Goal: Information Seeking & Learning: Check status

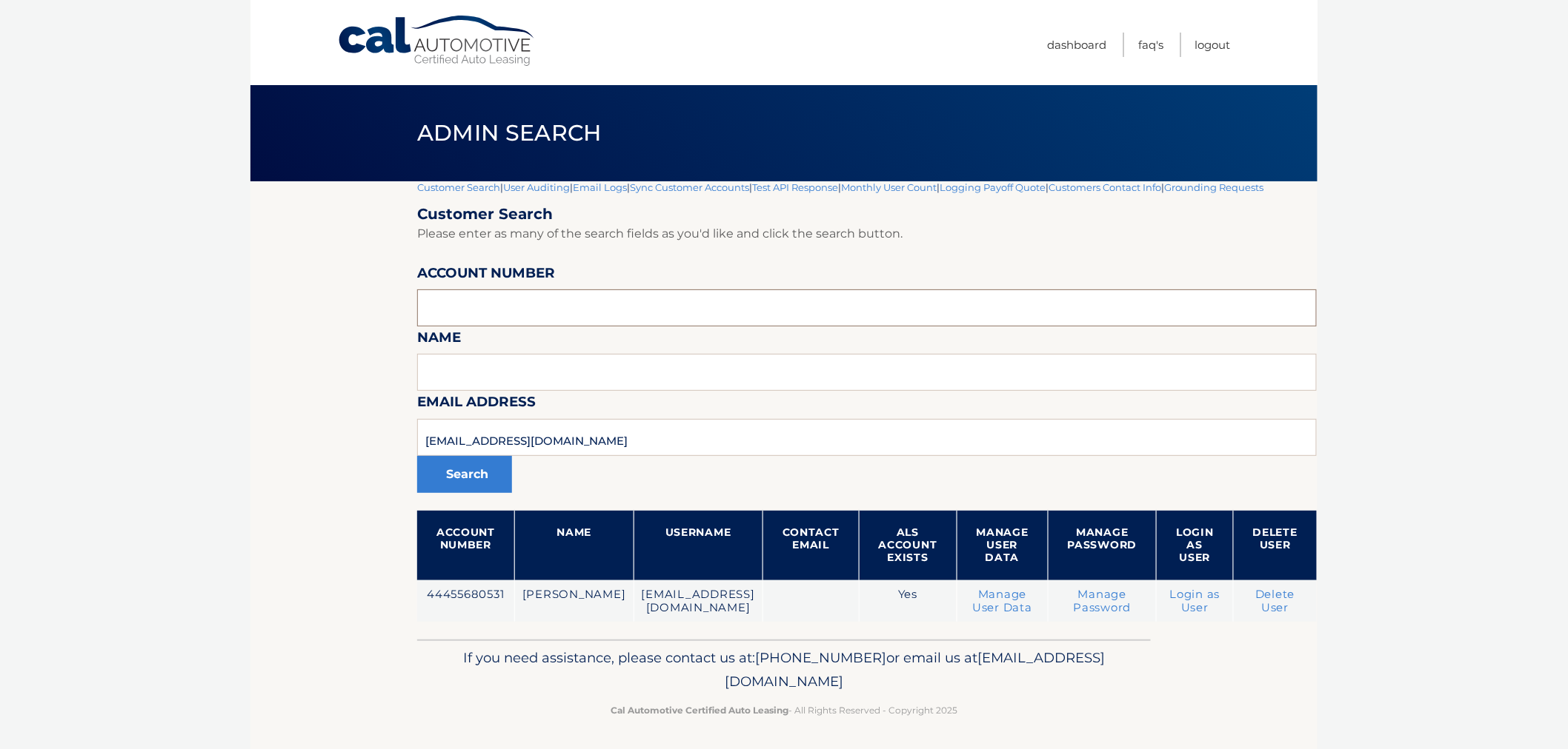
click at [509, 316] on input "text" at bounding box center [866, 308] width 899 height 37
paste input "44455903776"
type input "44455903776"
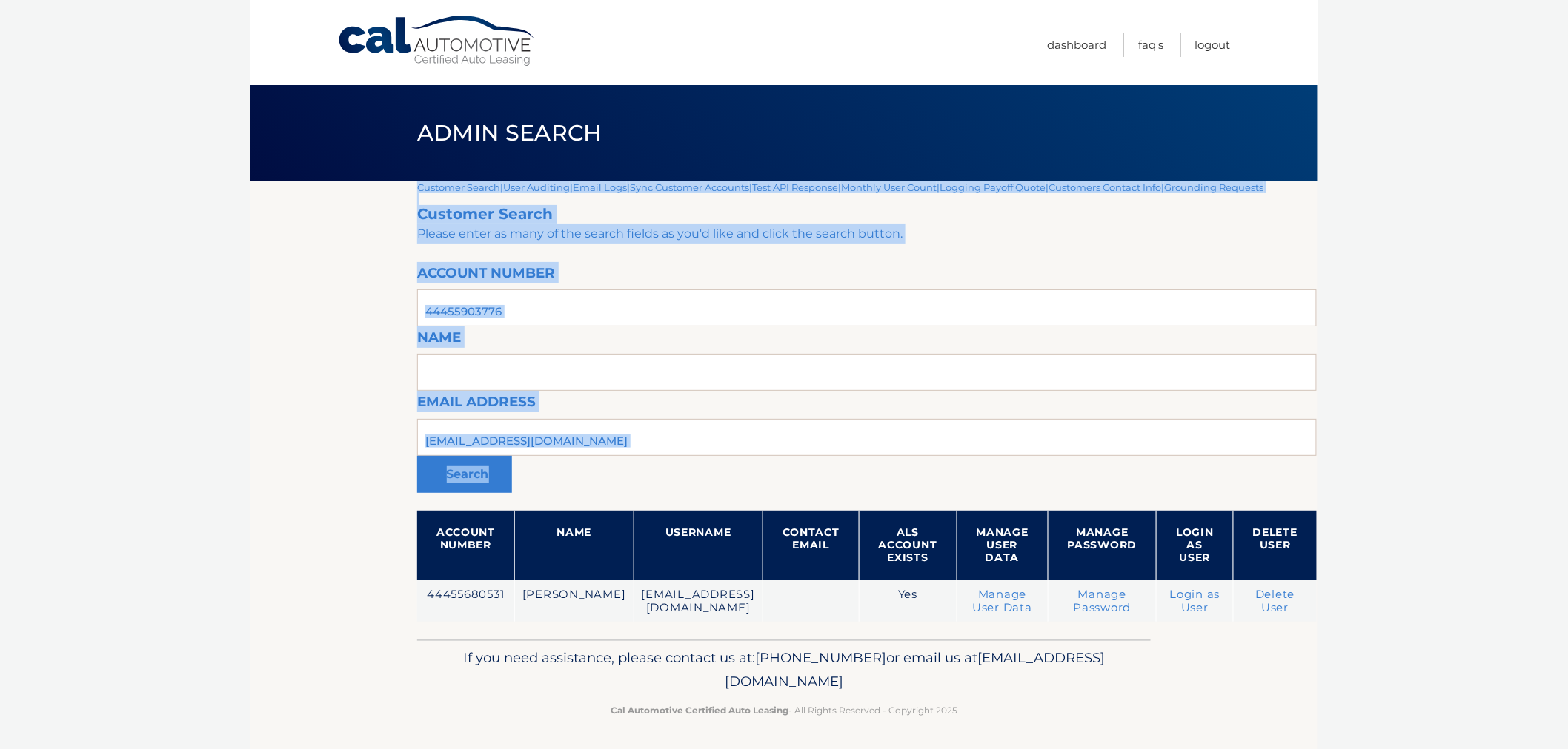
drag, startPoint x: 559, startPoint y: 467, endPoint x: 572, endPoint y: 456, distance: 17.0
click at [156, 465] on body "Cal Automotive Menu Dashboard FAQ's Logout |" at bounding box center [784, 374] width 1568 height 749
click at [579, 449] on input "sue51man@gmail.com" at bounding box center [866, 437] width 899 height 37
click at [591, 453] on input "sue51man@gmail.com" at bounding box center [866, 437] width 899 height 37
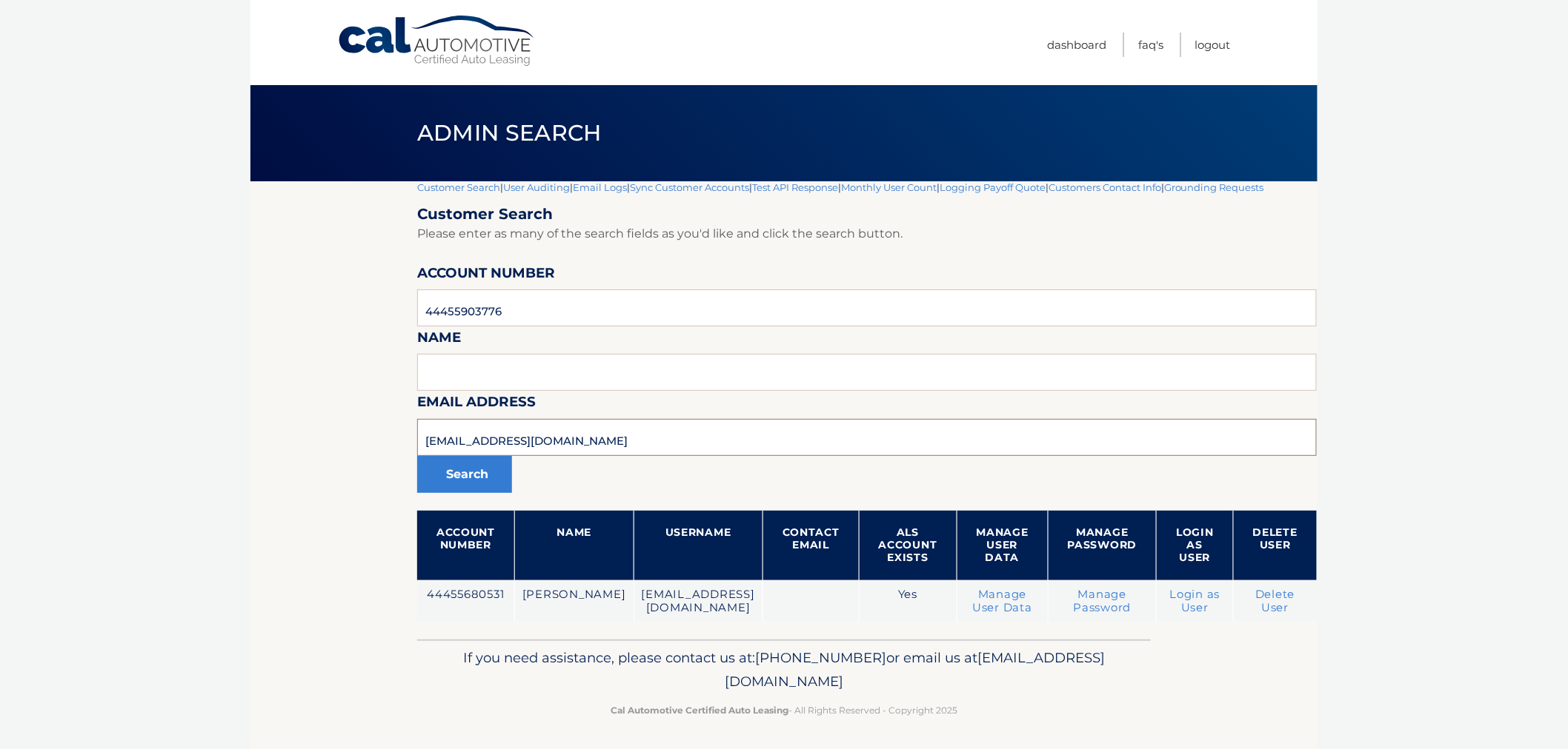
drag, startPoint x: 591, startPoint y: 453, endPoint x: 312, endPoint y: 460, distance: 279.1
click at [578, 455] on input "sue51man@gmail.com" at bounding box center [866, 437] width 899 height 37
drag, startPoint x: 312, startPoint y: 460, endPoint x: 336, endPoint y: 457, distance: 24.2
click at [311, 460] on section "Customer Search | User Auditing | Email Logs | Sync Customer Accounts | Test AP…" at bounding box center [784, 410] width 1066 height 458
drag, startPoint x: 537, startPoint y: 448, endPoint x: 357, endPoint y: 452, distance: 180.0
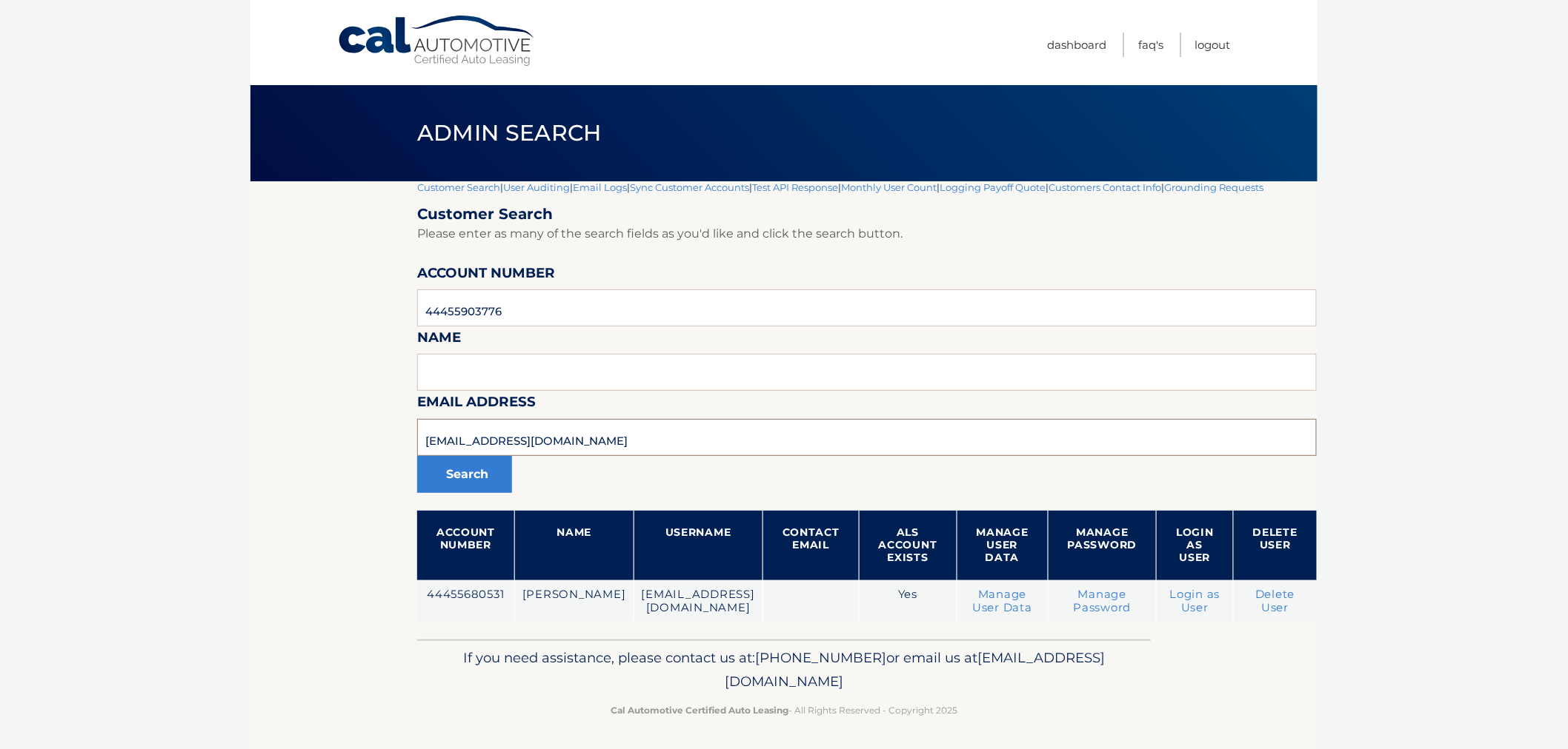
click at [357, 452] on section "Customer Search | User Auditing | Email Logs | Sync Customer Accounts | Test AP…" at bounding box center [784, 410] width 1066 height 458
type input "m"
click at [417, 456] on button "Search" at bounding box center [464, 475] width 95 height 37
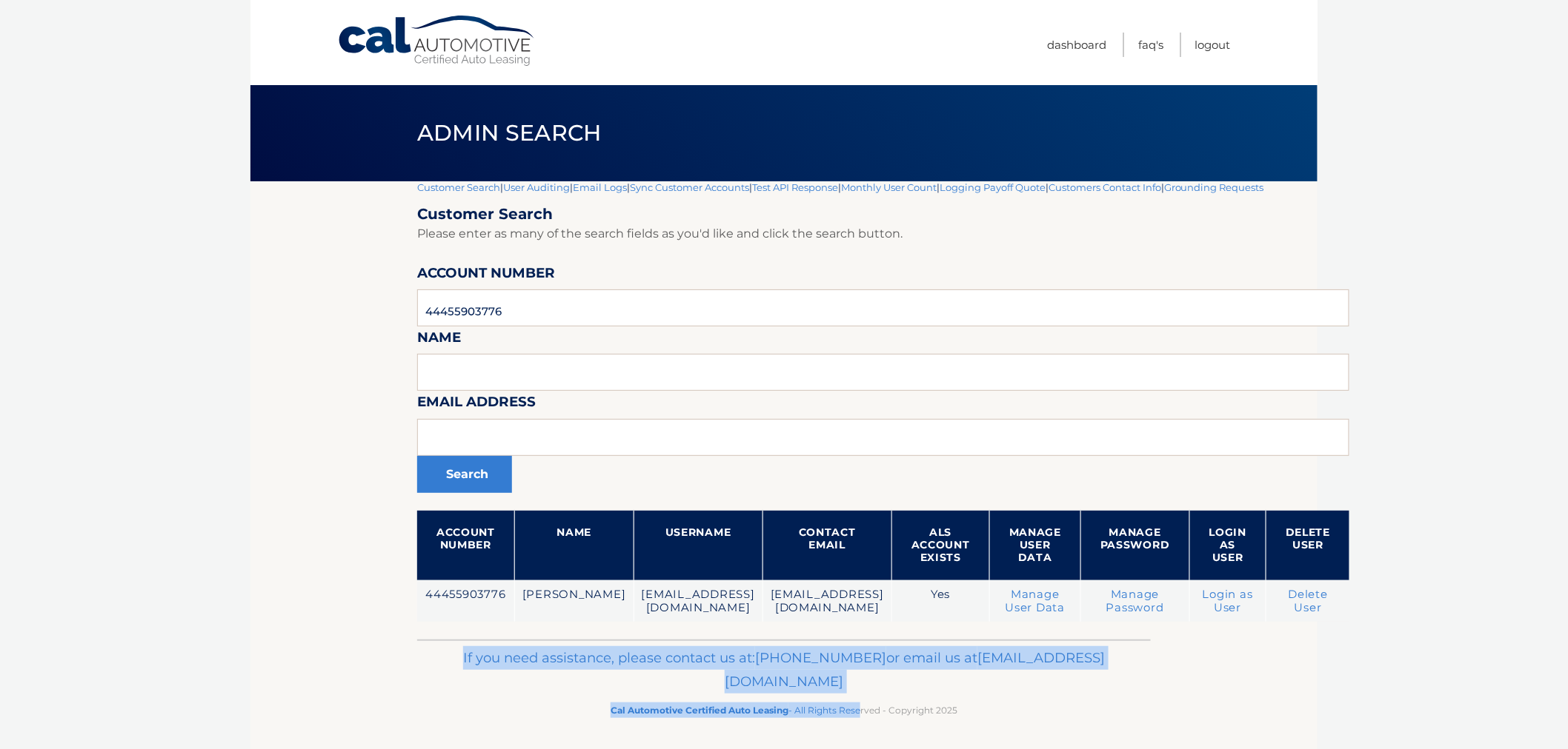
drag, startPoint x: 516, startPoint y: 660, endPoint x: 920, endPoint y: 729, distance: 409.8
click at [868, 727] on footer "If you need assistance, please contact us at: [PHONE_NUMBER] or email us at [EM…" at bounding box center [784, 695] width 1066 height 112
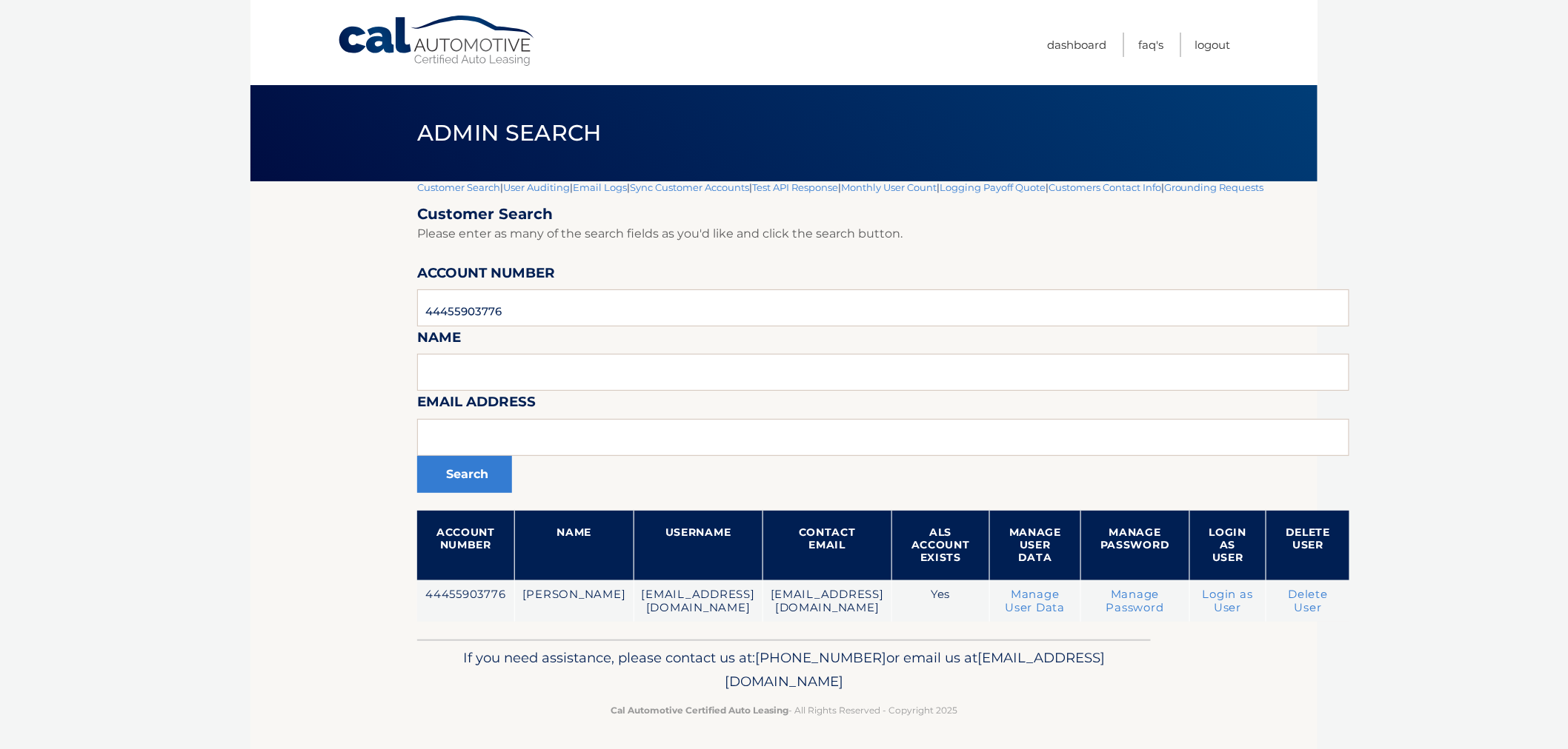
click at [923, 729] on footer "If you need assistance, please contact us at: [PHONE_NUMBER] or email us at [EM…" at bounding box center [784, 695] width 1066 height 112
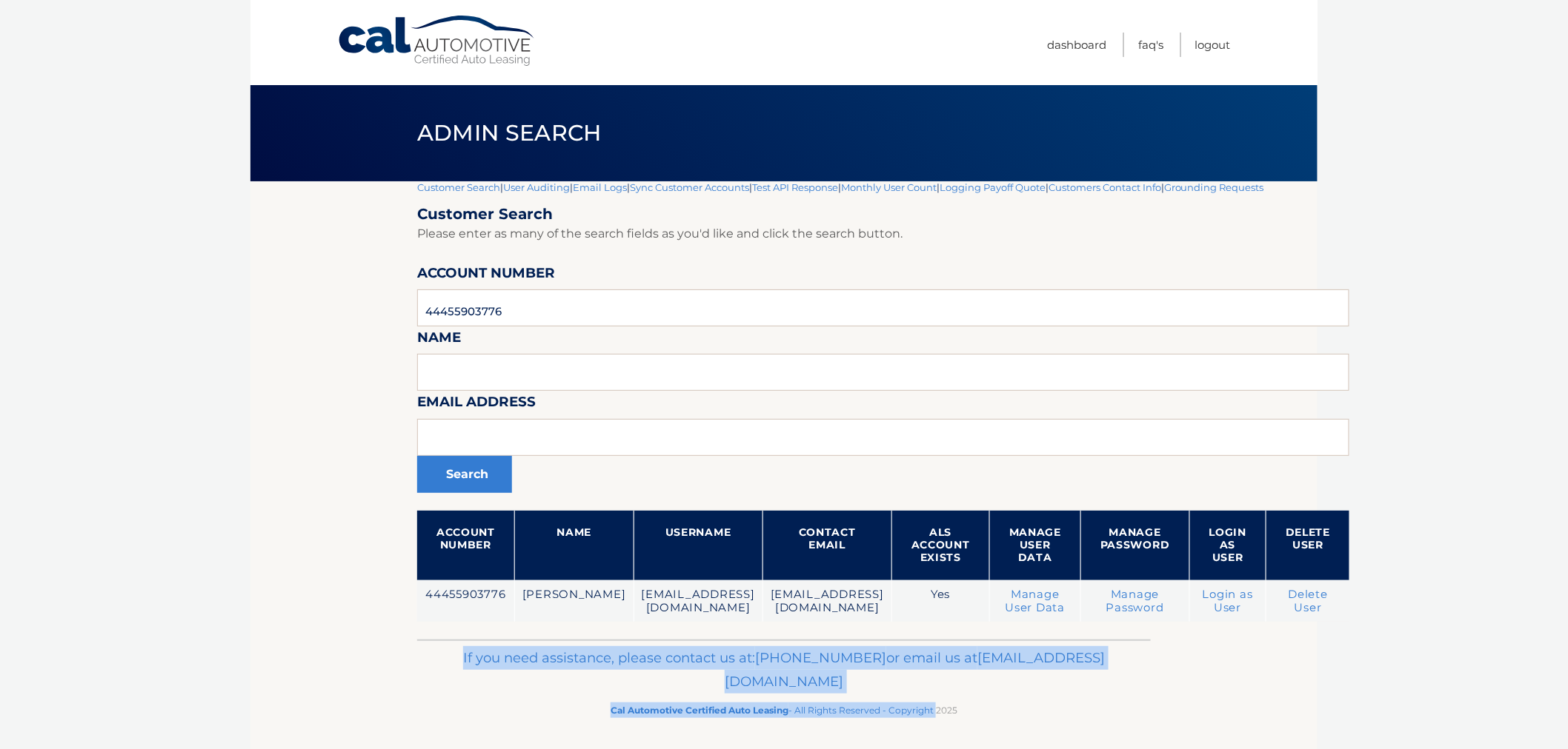
drag, startPoint x: 938, startPoint y: 712, endPoint x: 482, endPoint y: 647, distance: 460.6
click at [482, 648] on div "If you need assistance, please contact us at: [PHONE_NUMBER] or email us at [EM…" at bounding box center [784, 681] width 734 height 83
click at [502, 644] on div "If you need assistance, please contact us at: [PHONE_NUMBER] or email us at [EM…" at bounding box center [784, 681] width 734 height 83
click at [517, 643] on div "If you need assistance, please contact us at: [PHONE_NUMBER] or email us at [EM…" at bounding box center [784, 681] width 734 height 83
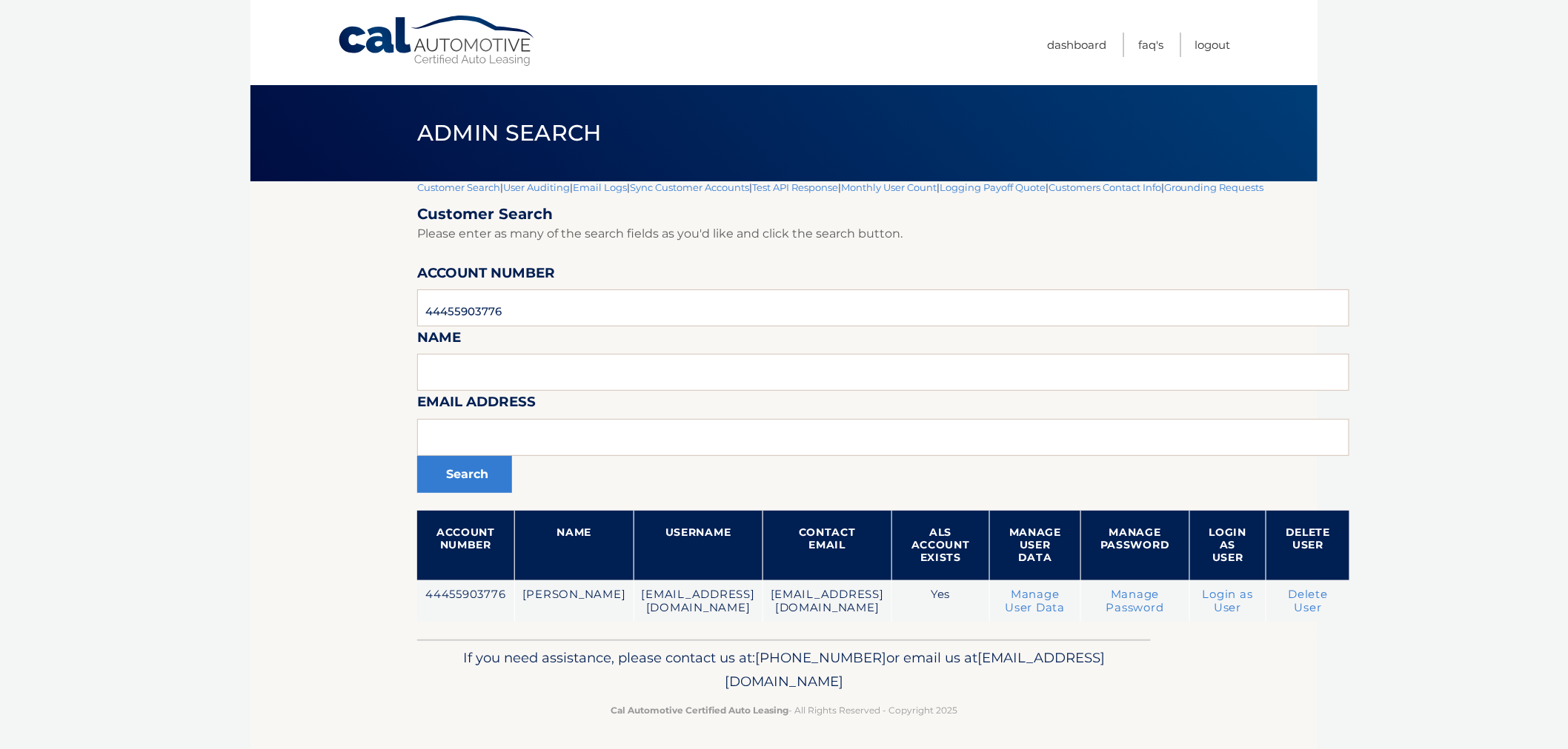
drag, startPoint x: 517, startPoint y: 643, endPoint x: 1001, endPoint y: 734, distance: 492.5
click at [1001, 734] on footer "If you need assistance, please contact us at: [PHONE_NUMBER] or email us at [EM…" at bounding box center [784, 695] width 1066 height 112
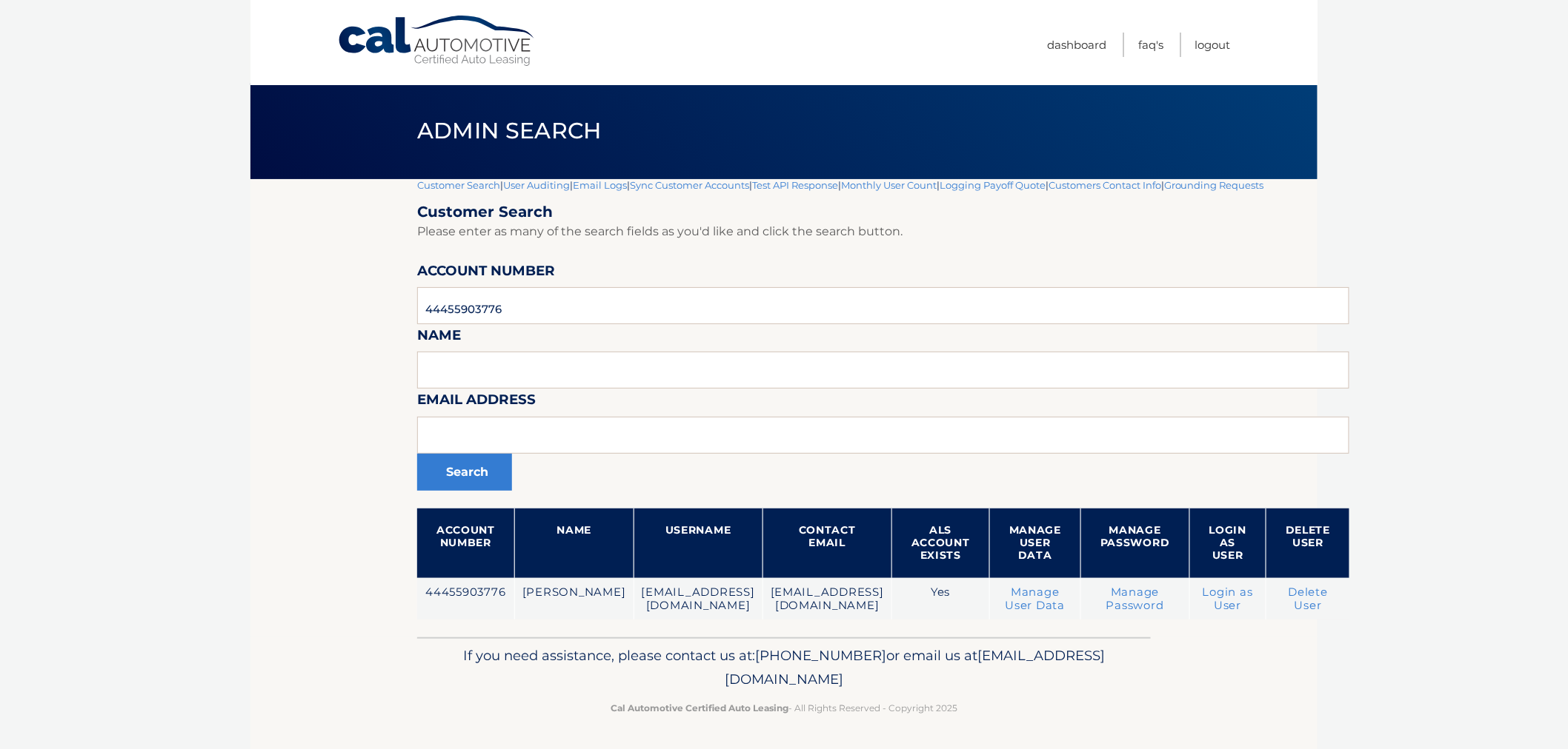
click at [1002, 734] on footer "If you need assistance, please contact us at: [PHONE_NUMBER] or email us at [EM…" at bounding box center [784, 693] width 1066 height 112
drag, startPoint x: 1006, startPoint y: 716, endPoint x: 507, endPoint y: 648, distance: 503.6
click at [507, 648] on div "If you need assistance, please contact us at: [PHONE_NUMBER] or email us at [EM…" at bounding box center [784, 679] width 734 height 83
click at [507, 648] on p "If you need assistance, please contact us at: 609-807-3200 or email us at Custo…" at bounding box center [784, 668] width 715 height 47
click at [515, 305] on input "44455903776" at bounding box center [883, 306] width 932 height 37
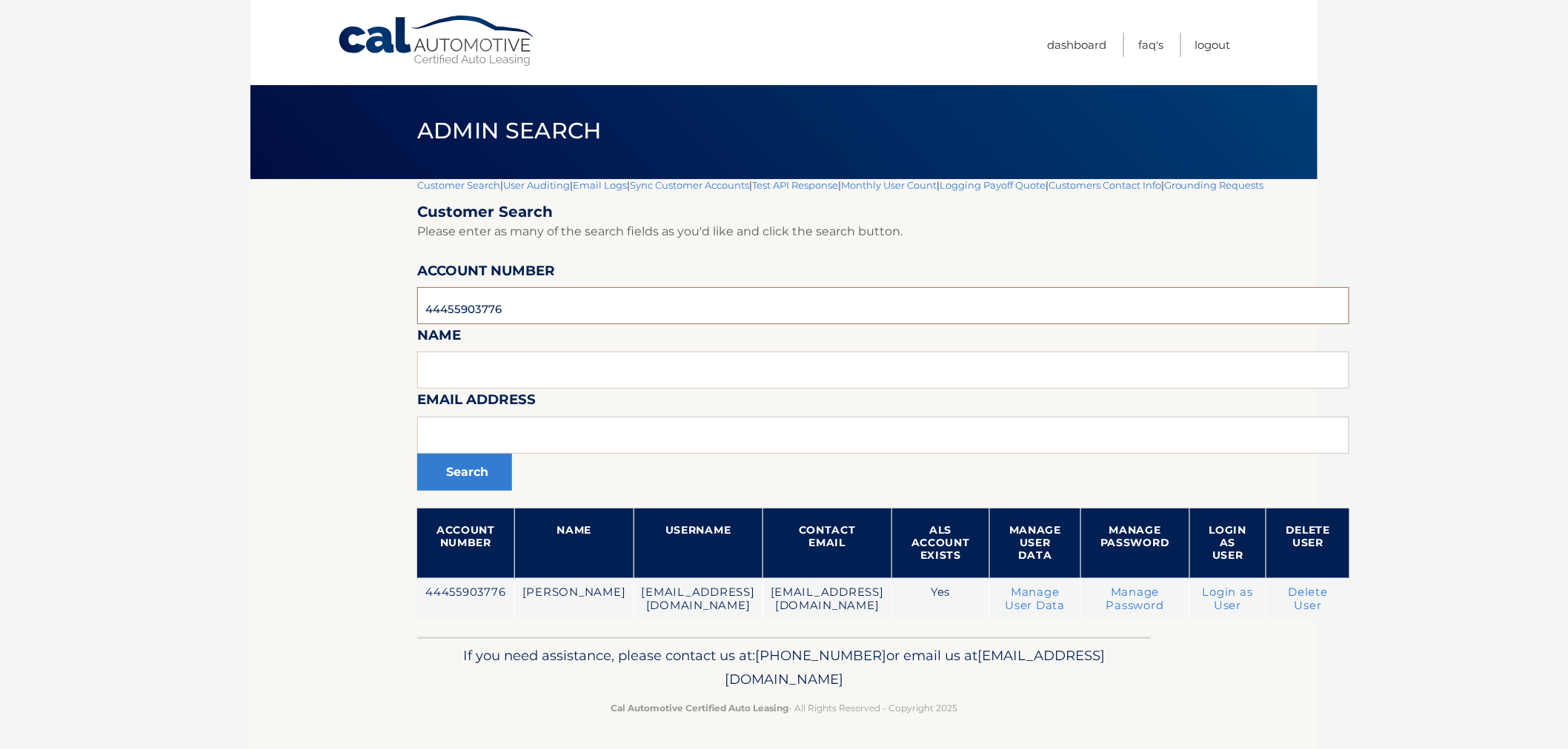
click at [515, 305] on input "44455903776" at bounding box center [883, 306] width 932 height 37
click at [349, 316] on section "Customer Search | User Auditing | Email Logs | Sync Customer Accounts | Test AP…" at bounding box center [784, 408] width 1066 height 458
drag, startPoint x: 393, startPoint y: 605, endPoint x: 1026, endPoint y: 720, distance: 643.4
click at [990, 726] on div "Cal Automotive Menu Dashboard FAQ's Logout |" at bounding box center [784, 372] width 1066 height 749
click at [1026, 719] on div "If you need assistance, please contact us at: 609-807-3200 or email us at Custo…" at bounding box center [784, 679] width 734 height 83
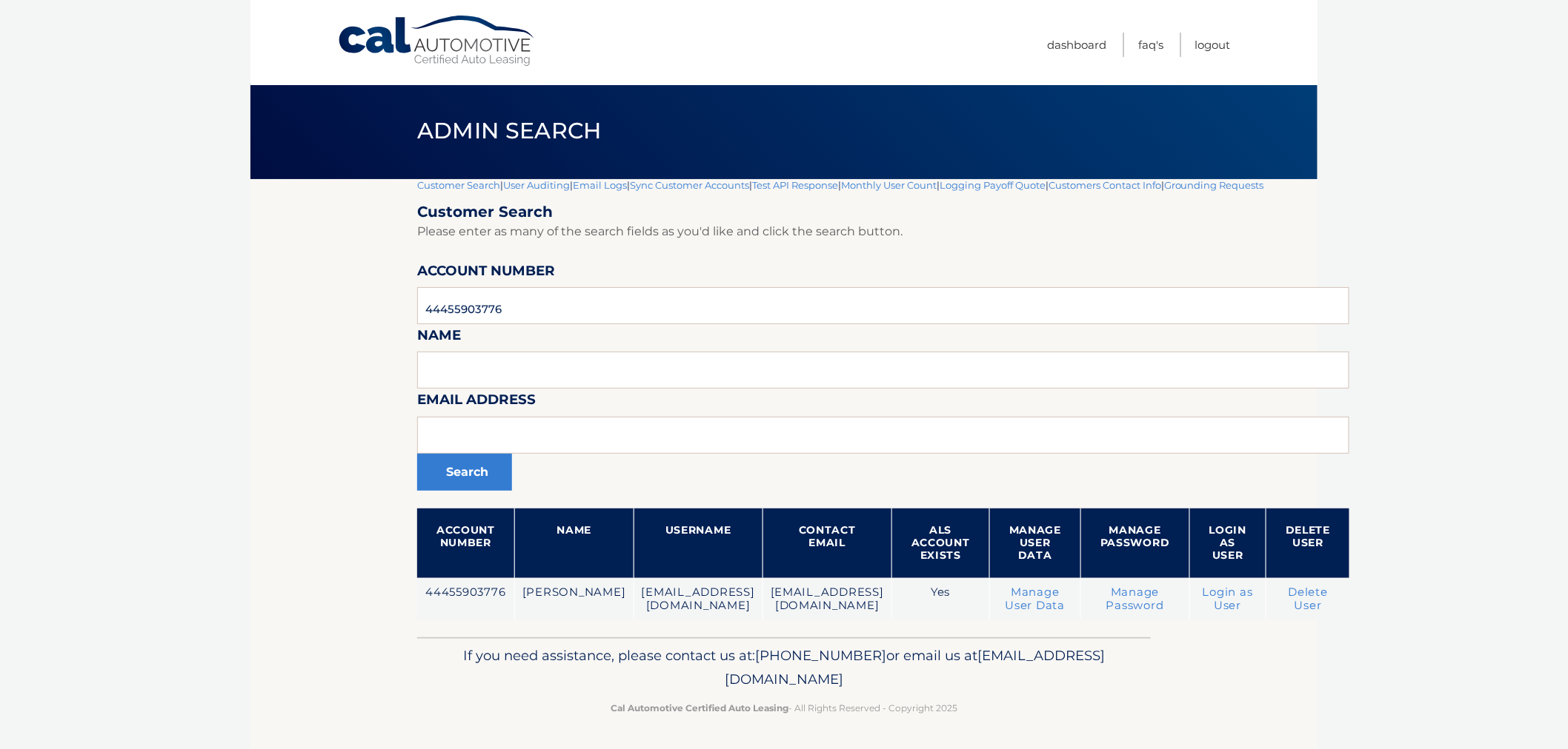
drag, startPoint x: 1021, startPoint y: 714, endPoint x: 412, endPoint y: 579, distance: 623.8
click at [415, 580] on div "Cal Automotive Menu Dashboard FAQ's Logout |" at bounding box center [784, 372] width 1066 height 749
click at [412, 579] on section "Customer Search | User Auditing | Email Logs | Sync Customer Accounts | Test AP…" at bounding box center [784, 408] width 1066 height 458
drag, startPoint x: 388, startPoint y: 604, endPoint x: 1047, endPoint y: 722, distance: 669.5
click at [1030, 730] on div "Cal Automotive Menu Dashboard FAQ's Logout |" at bounding box center [784, 372] width 1066 height 749
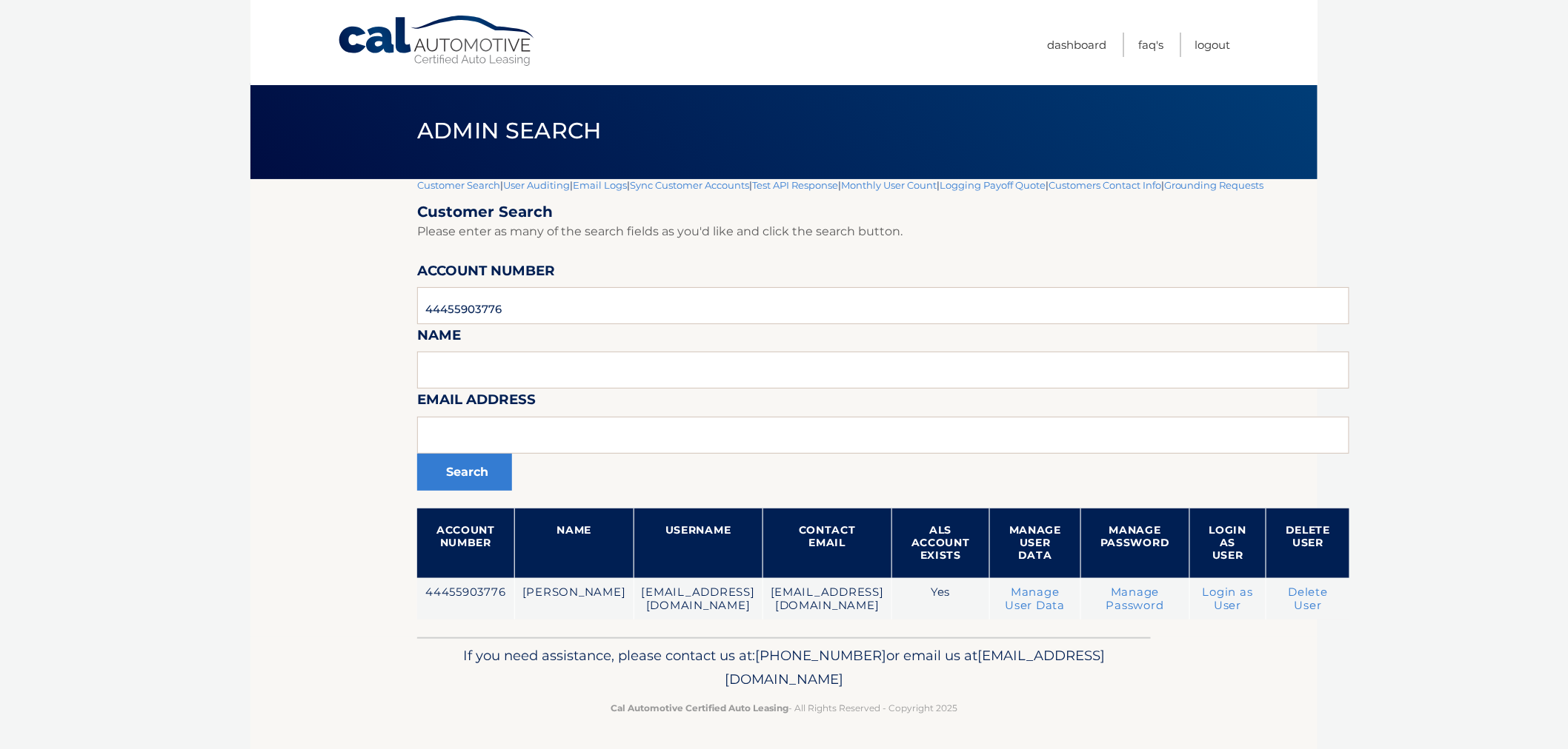
click at [1061, 716] on div "If you need assistance, please contact us at: 609-807-3200 or email us at Custo…" at bounding box center [784, 679] width 734 height 83
click at [1057, 721] on footer "If you need assistance, please contact us at: 609-807-3200 or email us at Custo…" at bounding box center [784, 693] width 1066 height 112
click at [1048, 723] on footer "If you need assistance, please contact us at: 609-807-3200 or email us at Custo…" at bounding box center [784, 693] width 1066 height 112
drag, startPoint x: 938, startPoint y: 715, endPoint x: 370, endPoint y: 136, distance: 811.1
click at [370, 136] on div "Cal Automotive Menu Dashboard FAQ's Logout |" at bounding box center [784, 372] width 1066 height 749
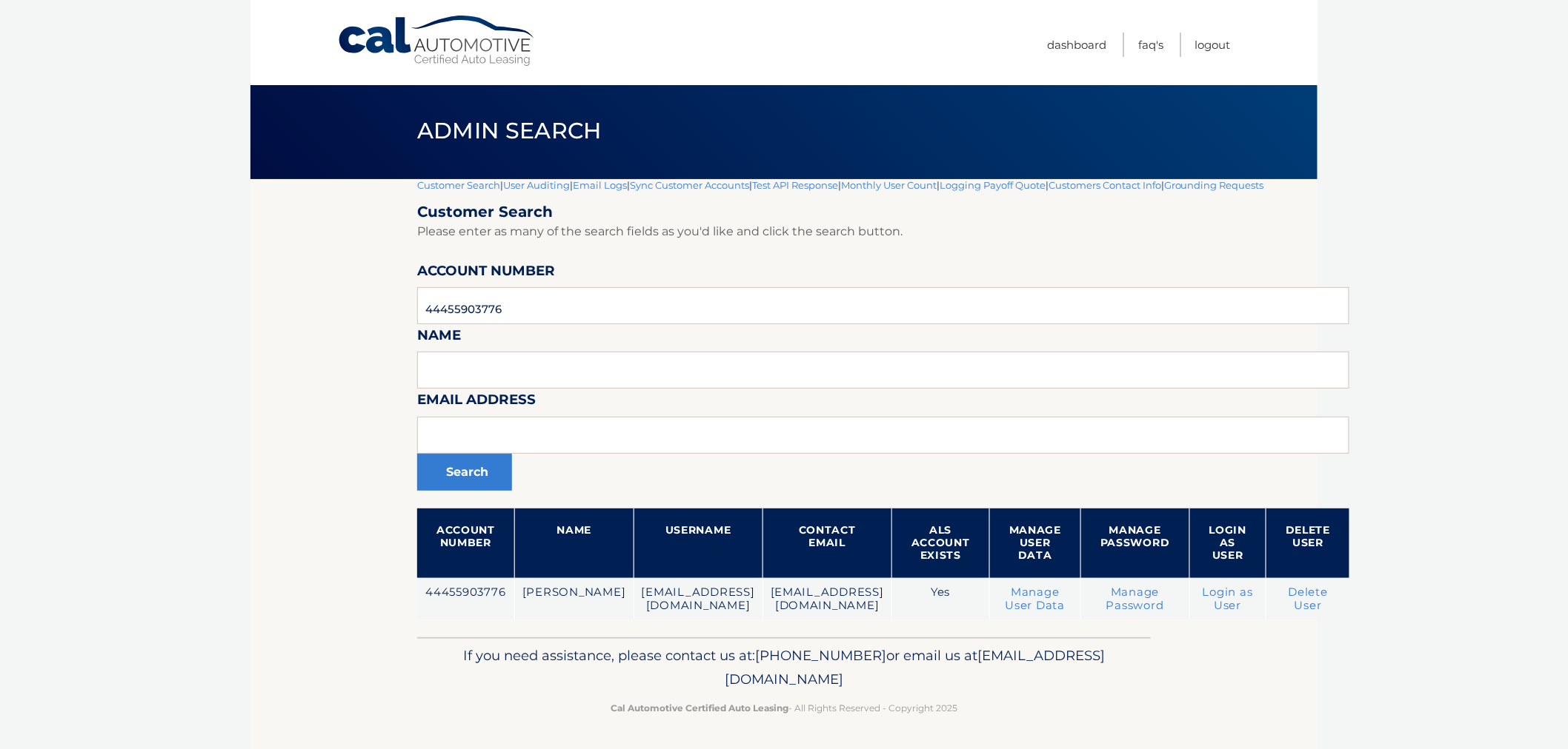
click at [370, 136] on div "Admin Search" at bounding box center [784, 131] width 1066 height 96
drag, startPoint x: 265, startPoint y: 105, endPoint x: 1180, endPoint y: 737, distance: 1112.0
click at [1184, 736] on div "Cal Automotive Menu Dashboard FAQ's Logout |" at bounding box center [784, 372] width 1066 height 749
click at [1182, 734] on footer "If you need assistance, please contact us at: 609-807-3200 or email us at Custo…" at bounding box center [784, 693] width 1066 height 112
click at [1169, 721] on footer "If you need assistance, please contact us at: 609-807-3200 or email us at Custo…" at bounding box center [784, 693] width 1066 height 112
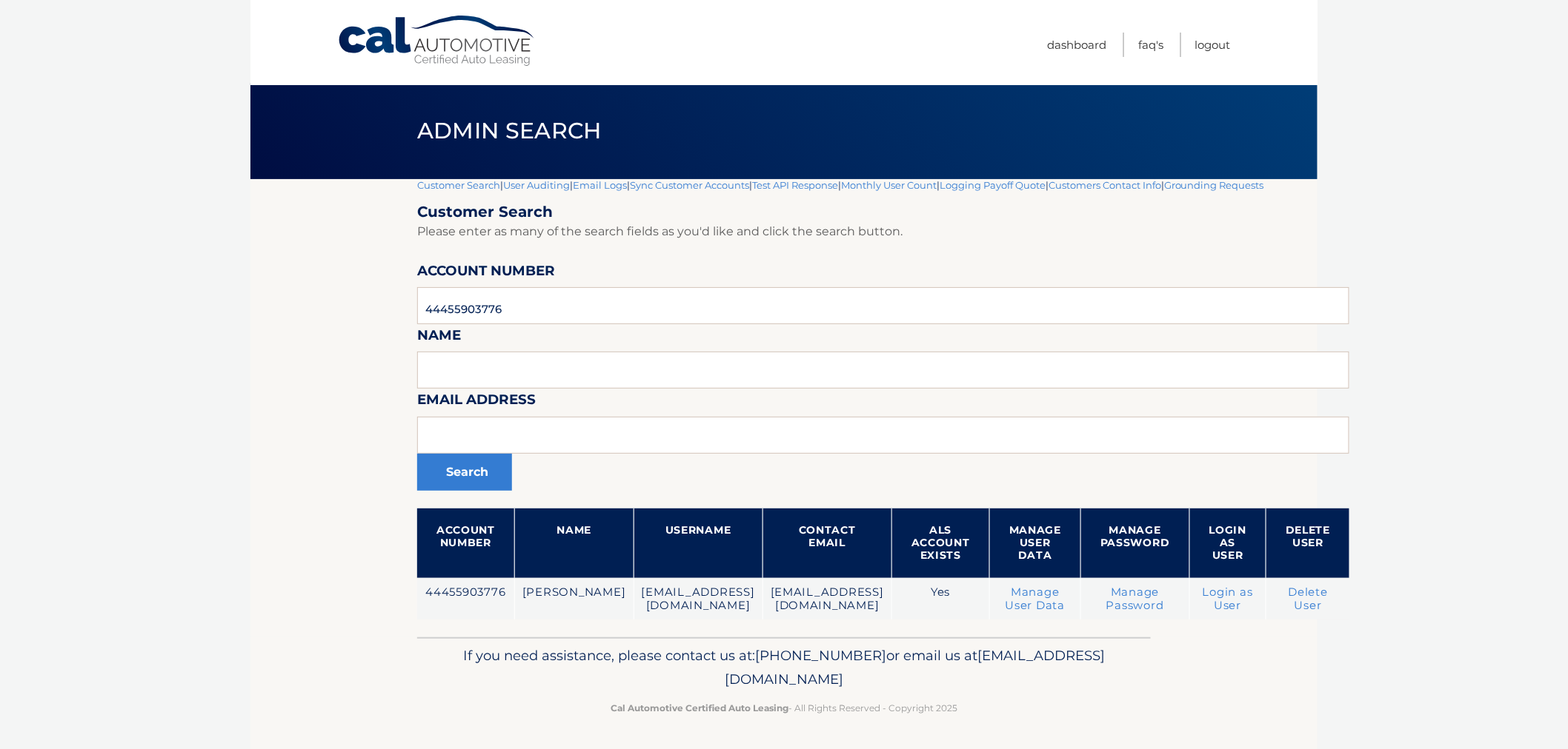
click at [1168, 707] on footer "If you need assistance, please contact us at: 609-807-3200 or email us at Custo…" at bounding box center [784, 693] width 1066 height 112
drag, startPoint x: 1042, startPoint y: 717, endPoint x: 395, endPoint y: 154, distance: 857.7
click at [436, 166] on div "Cal Automotive Menu Dashboard FAQ's Logout |" at bounding box center [784, 372] width 1066 height 749
click at [388, 142] on div "Admin Search" at bounding box center [784, 131] width 1066 height 96
drag, startPoint x: 460, startPoint y: 145, endPoint x: 1019, endPoint y: 682, distance: 775.1
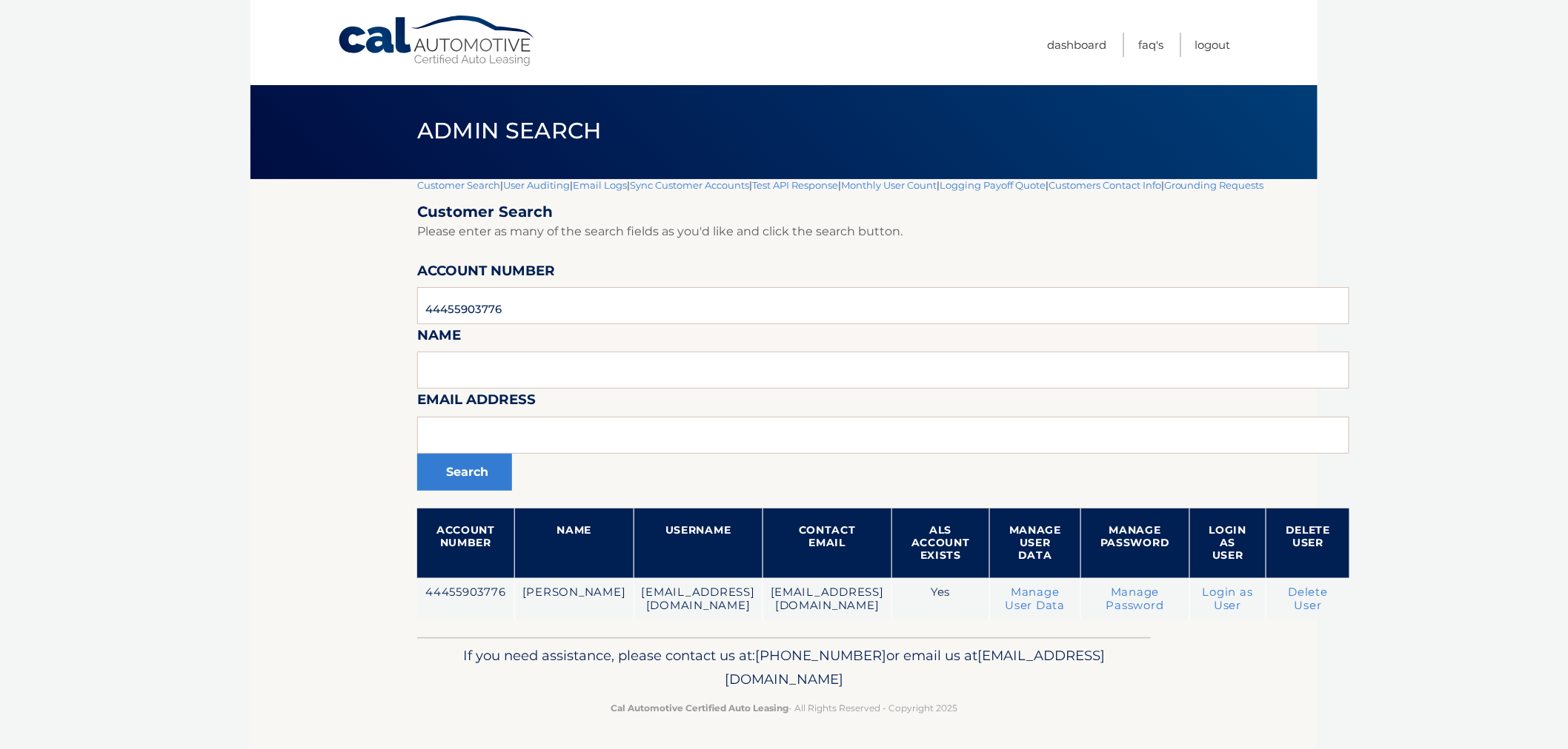
click at [1019, 682] on div "Cal Automotive Menu Dashboard FAQ's Logout |" at bounding box center [784, 372] width 1066 height 749
click at [1021, 688] on p "If you need assistance, please contact us at: 609-807-3200 or email us at Custo…" at bounding box center [784, 668] width 715 height 47
drag, startPoint x: 1008, startPoint y: 707, endPoint x: 380, endPoint y: 152, distance: 838.1
click at [383, 171] on div "Cal Automotive Menu Dashboard FAQ's Logout |" at bounding box center [784, 372] width 1066 height 749
click at [386, 139] on div "Admin Search" at bounding box center [784, 131] width 1066 height 96
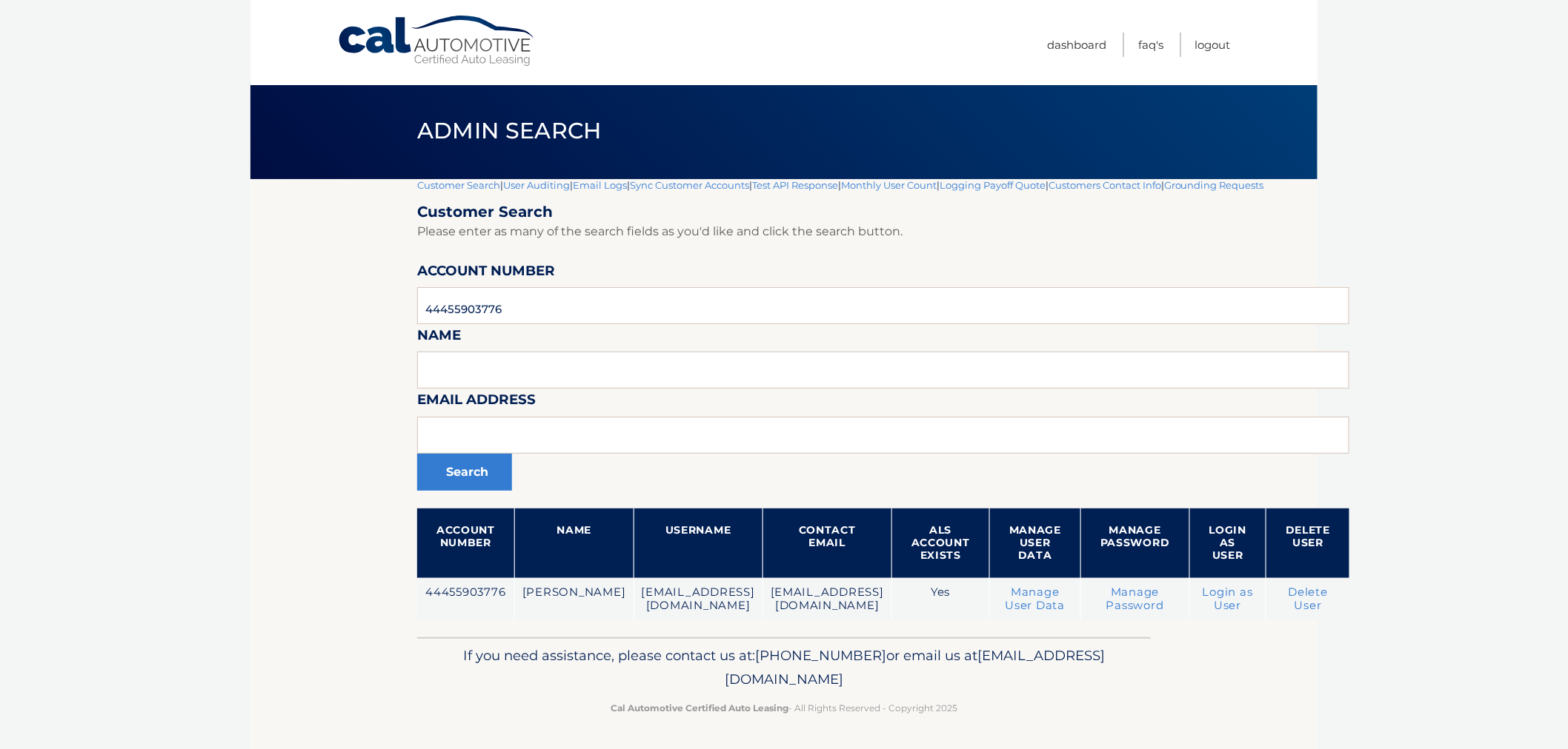
click at [437, 132] on span "Admin Search" at bounding box center [509, 131] width 185 height 27
click at [472, 187] on link "Customer Search" at bounding box center [458, 185] width 83 height 12
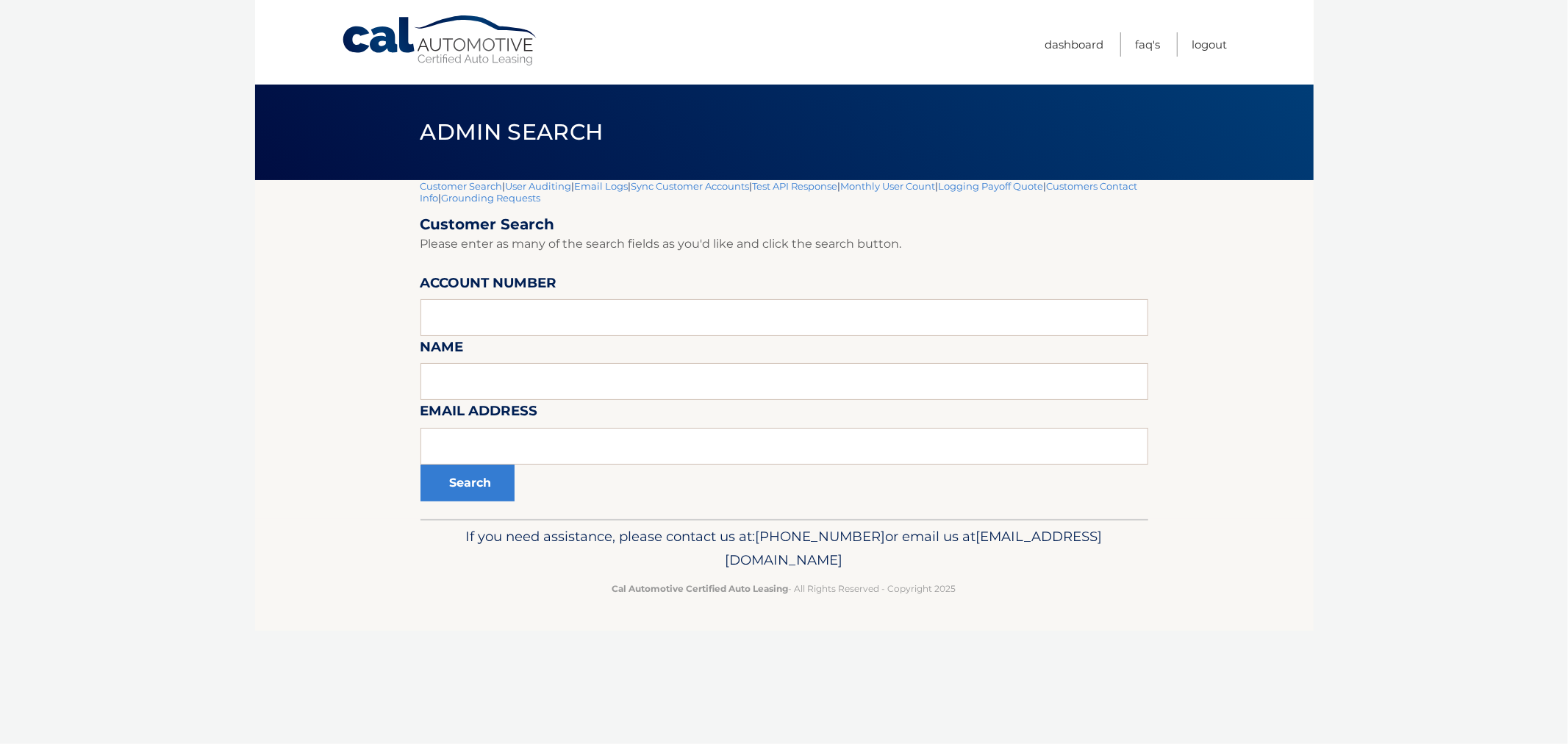
click at [399, 130] on div "Admin Search" at bounding box center [784, 132] width 1058 height 96
drag, startPoint x: 986, startPoint y: 575, endPoint x: 843, endPoint y: 213, distance: 389.2
click at [954, 524] on div "If you need assistance, please contact us at: [PHONE_NUMBER] or email us at [EM…" at bounding box center [784, 561] width 728 height 83
click at [338, 466] on section "Customer Search | User Auditing | Email Logs | Sync Customer Accounts | Test AP…" at bounding box center [784, 349] width 1058 height 339
drag, startPoint x: 534, startPoint y: 534, endPoint x: 991, endPoint y: 608, distance: 463.0
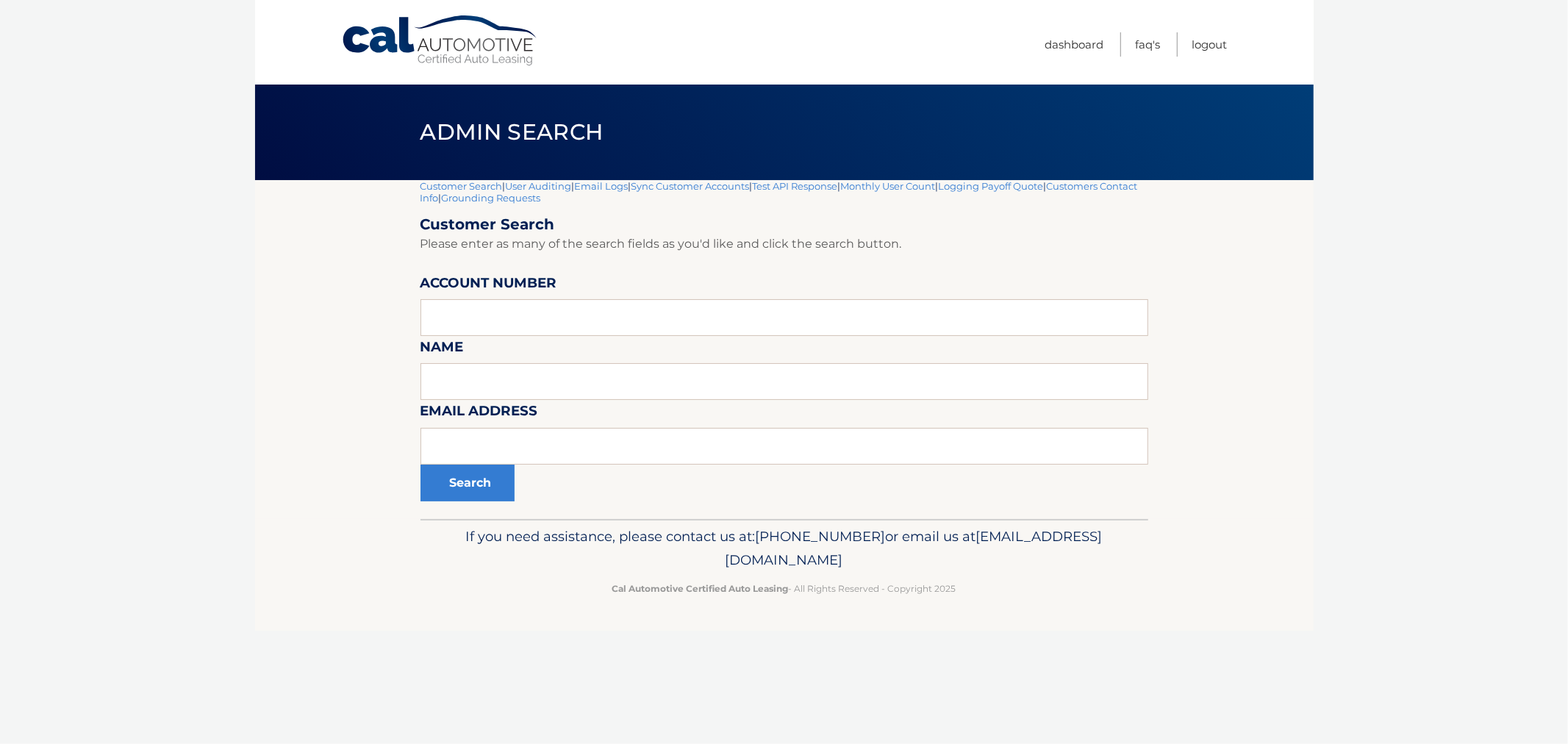
click at [991, 608] on footer "If you need assistance, please contact us at: [PHONE_NUMBER] or email us at [EM…" at bounding box center [784, 575] width 1058 height 111
drag, startPoint x: 413, startPoint y: 126, endPoint x: 1051, endPoint y: 687, distance: 849.6
click at [1051, 699] on div "Cal Automotive Menu Dashboard FAQ's Logout |" at bounding box center [784, 372] width 1058 height 744
click at [1047, 618] on footer "If you need assistance, please contact us at: [PHONE_NUMBER] or email us at [EM…" at bounding box center [784, 575] width 1058 height 111
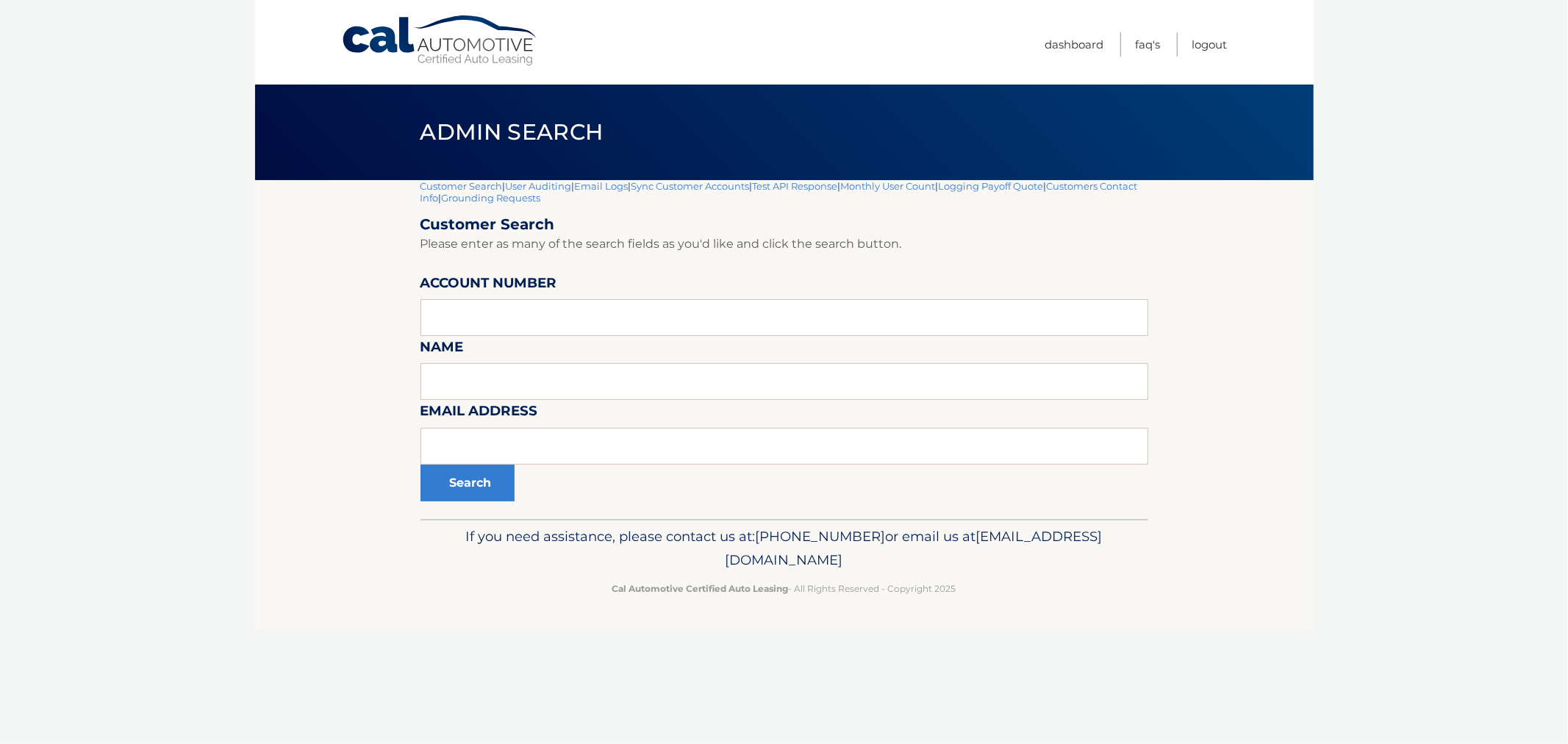
drag, startPoint x: 1046, startPoint y: 618, endPoint x: 1020, endPoint y: 619, distance: 26.0
click at [1045, 618] on footer "If you need assistance, please contact us at: [PHONE_NUMBER] or email us at [EM…" at bounding box center [784, 575] width 1058 height 111
drag, startPoint x: 248, startPoint y: 234, endPoint x: 255, endPoint y: 226, distance: 10.6
click at [250, 234] on body "Cal Automotive Menu Dashboard FAQ's Logout |" at bounding box center [784, 372] width 1568 height 744
drag, startPoint x: 404, startPoint y: 118, endPoint x: 1112, endPoint y: 577, distance: 843.8
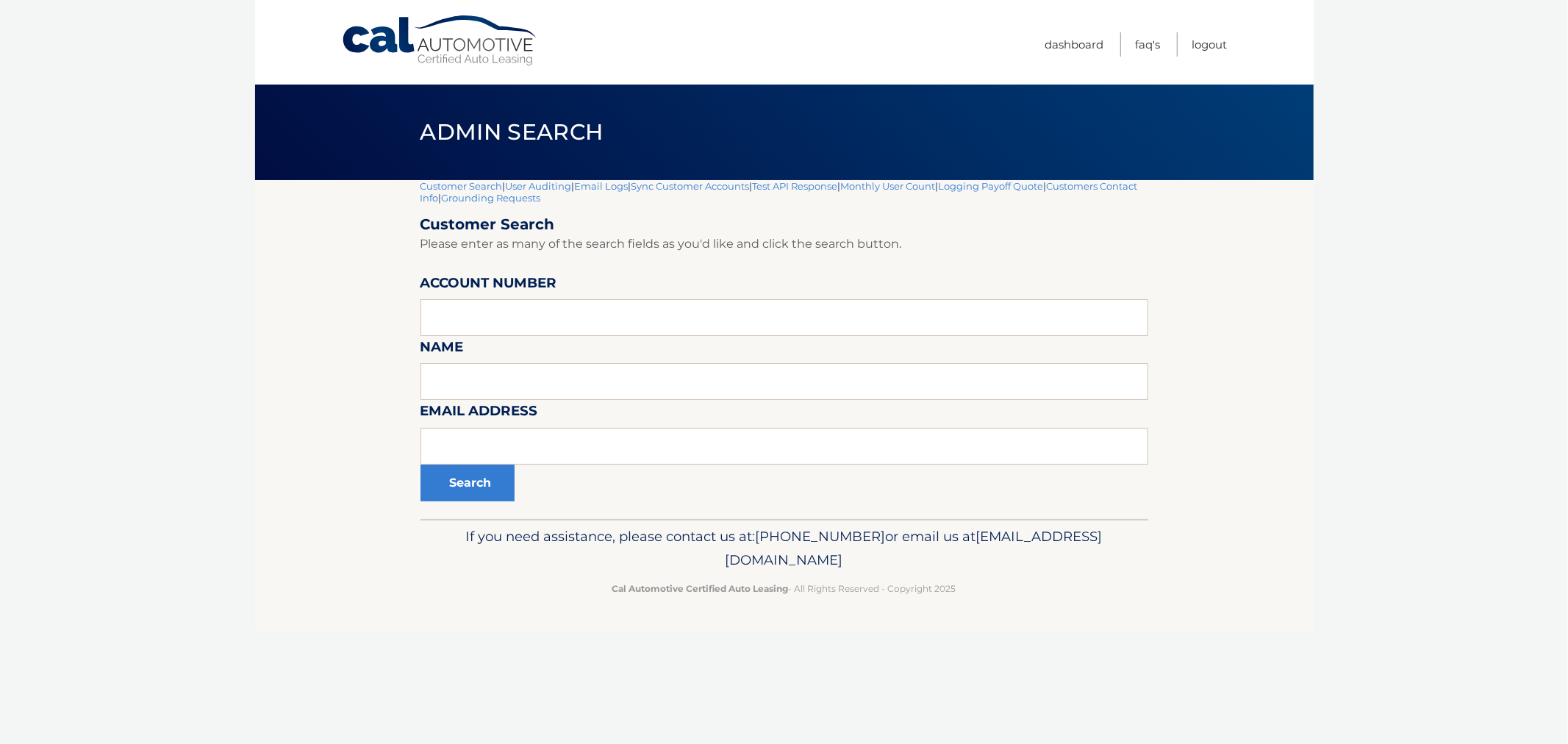
click at [1112, 577] on div "Cal Automotive Menu Dashboard FAQ's Logout |" at bounding box center [784, 372] width 1058 height 744
click at [1112, 593] on p "Cal Automotive Certified Auto Leasing - All Rights Reserved - Copyright 2025" at bounding box center [784, 589] width 709 height 16
click at [1073, 625] on footer "If you need assistance, please contact us at: 609-807-3200 or email us at Custo…" at bounding box center [784, 575] width 1058 height 111
drag, startPoint x: 995, startPoint y: 585, endPoint x: 390, endPoint y: 133, distance: 755.2
click at [390, 150] on div "Cal Automotive Menu Dashboard FAQ's Logout |" at bounding box center [784, 372] width 1058 height 744
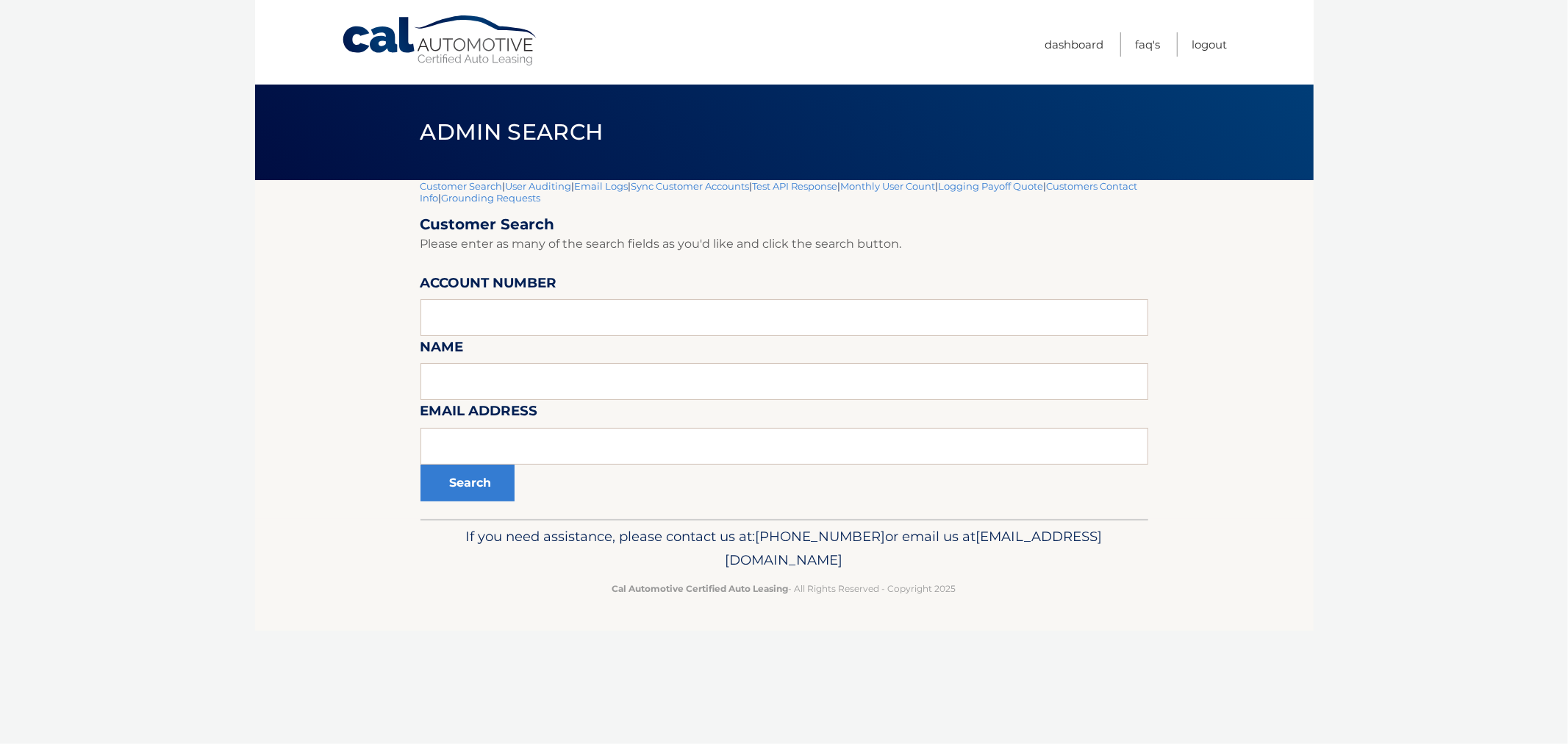
click at [390, 130] on div "Admin Search" at bounding box center [784, 132] width 1058 height 96
click at [407, 131] on h1 "Admin Search" at bounding box center [512, 132] width 216 height 39
drag, startPoint x: 692, startPoint y: 299, endPoint x: 1063, endPoint y: 555, distance: 450.8
click at [1054, 541] on div "Cal Automotive Menu Dashboard FAQ's Logout |" at bounding box center [784, 372] width 1058 height 744
drag, startPoint x: 1066, startPoint y: 589, endPoint x: 1038, endPoint y: 587, distance: 28.1
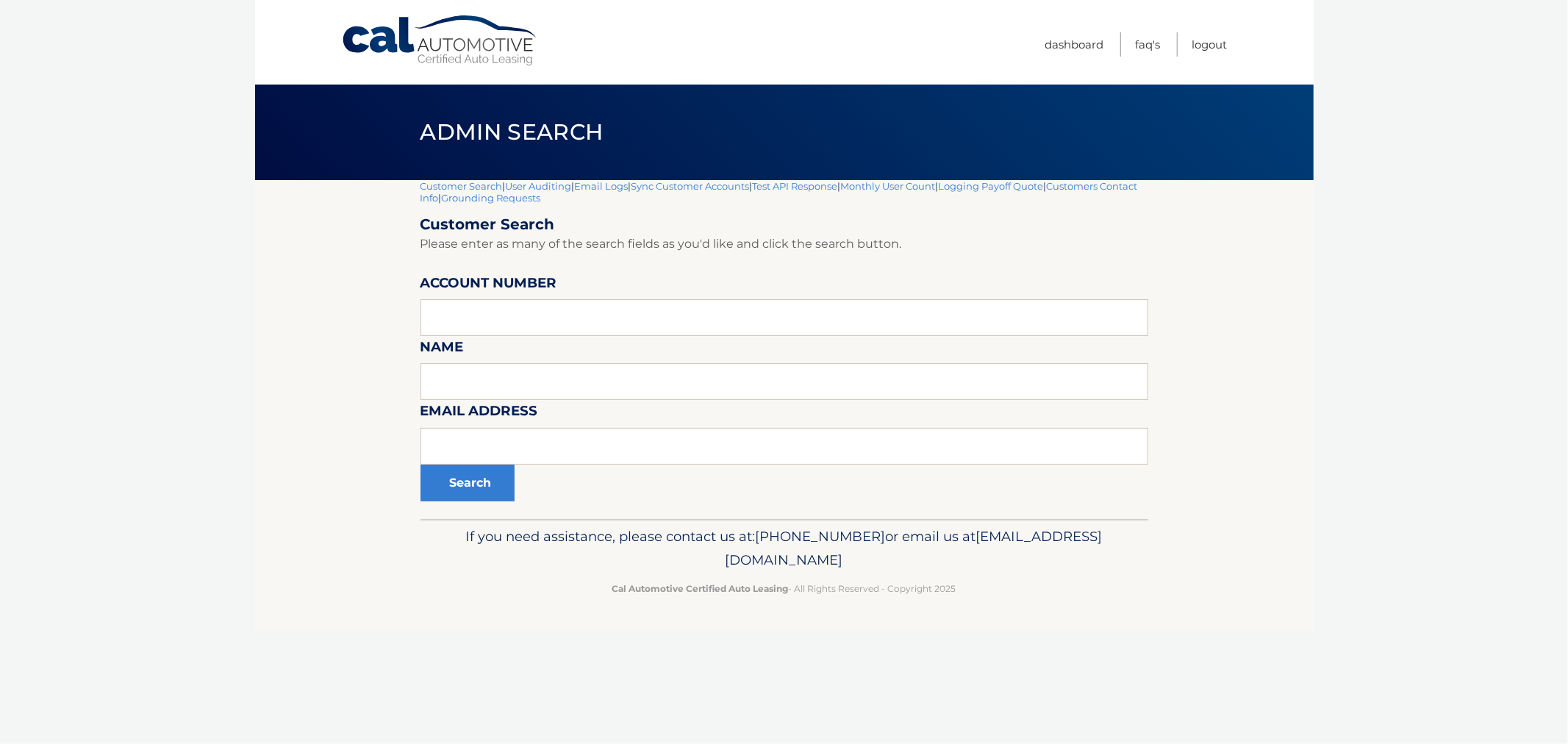
click at [1063, 589] on p "Cal Automotive Certified Auto Leasing - All Rights Reserved - Copyright 2025" at bounding box center [784, 589] width 709 height 16
drag, startPoint x: 989, startPoint y: 590, endPoint x: 408, endPoint y: 135, distance: 738.0
click at [413, 137] on div "Cal Automotive Menu Dashboard FAQ's Logout |" at bounding box center [784, 372] width 1058 height 744
click at [406, 130] on h1 "Admin Search" at bounding box center [512, 132] width 216 height 39
click at [561, 320] on input "text" at bounding box center [784, 317] width 728 height 37
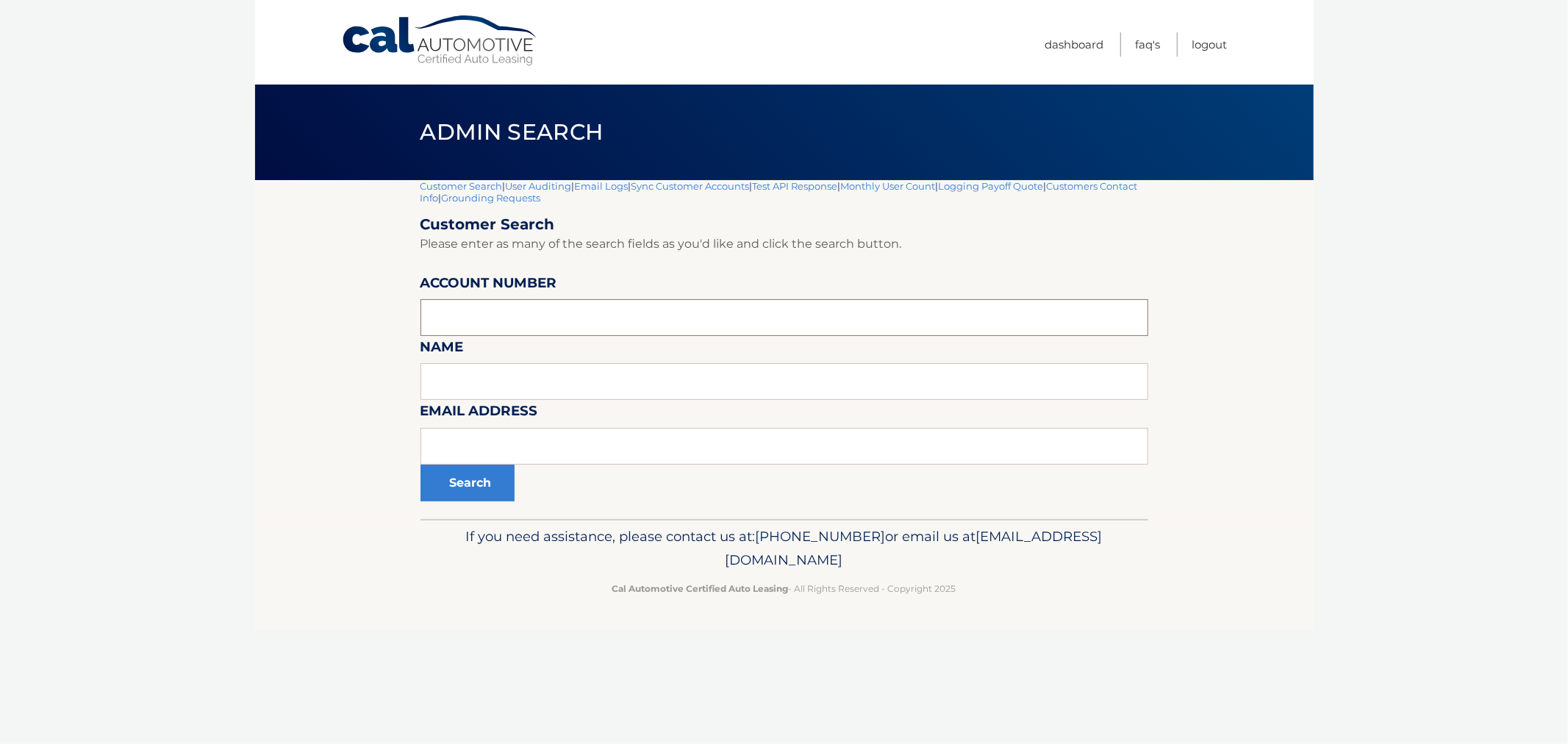
paste input "44455978587"
type input "44455978587"
click at [502, 487] on button "Search" at bounding box center [467, 483] width 94 height 37
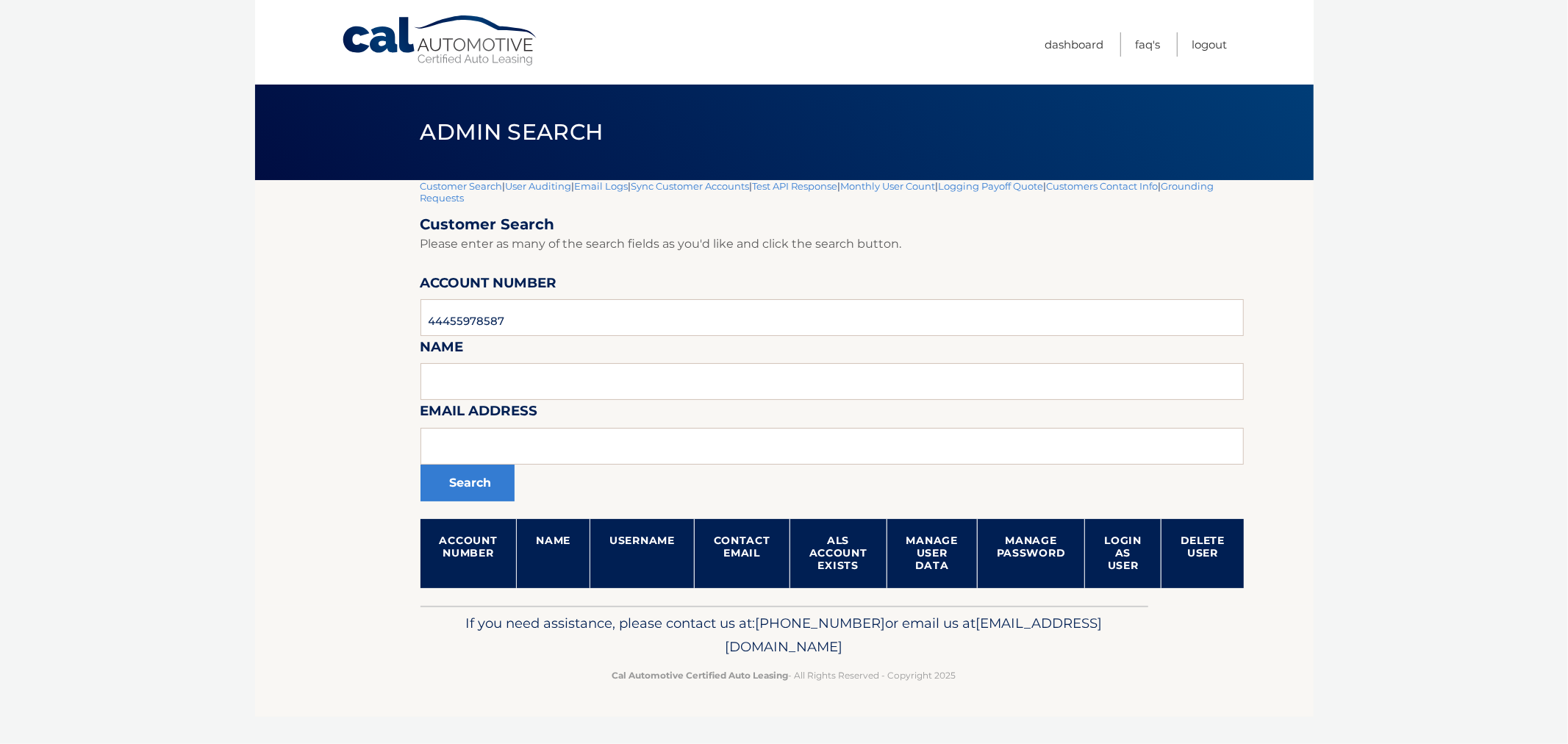
drag, startPoint x: 494, startPoint y: 192, endPoint x: 1127, endPoint y: 675, distance: 796.2
click at [1126, 677] on div "Cal Automotive Menu Dashboard FAQ's Logout |" at bounding box center [784, 372] width 1058 height 744
click at [1129, 675] on p "Cal Automotive Certified Auto Leasing - All Rights Reserved - Copyright 2025" at bounding box center [784, 675] width 709 height 16
click at [1104, 690] on footer "If you need assistance, please contact us at: [PHONE_NUMBER] or email us at [EM…" at bounding box center [784, 661] width 1058 height 111
click at [1060, 712] on footer "If you need assistance, please contact us at: [PHONE_NUMBER] or email us at [EM…" at bounding box center [784, 661] width 1058 height 111
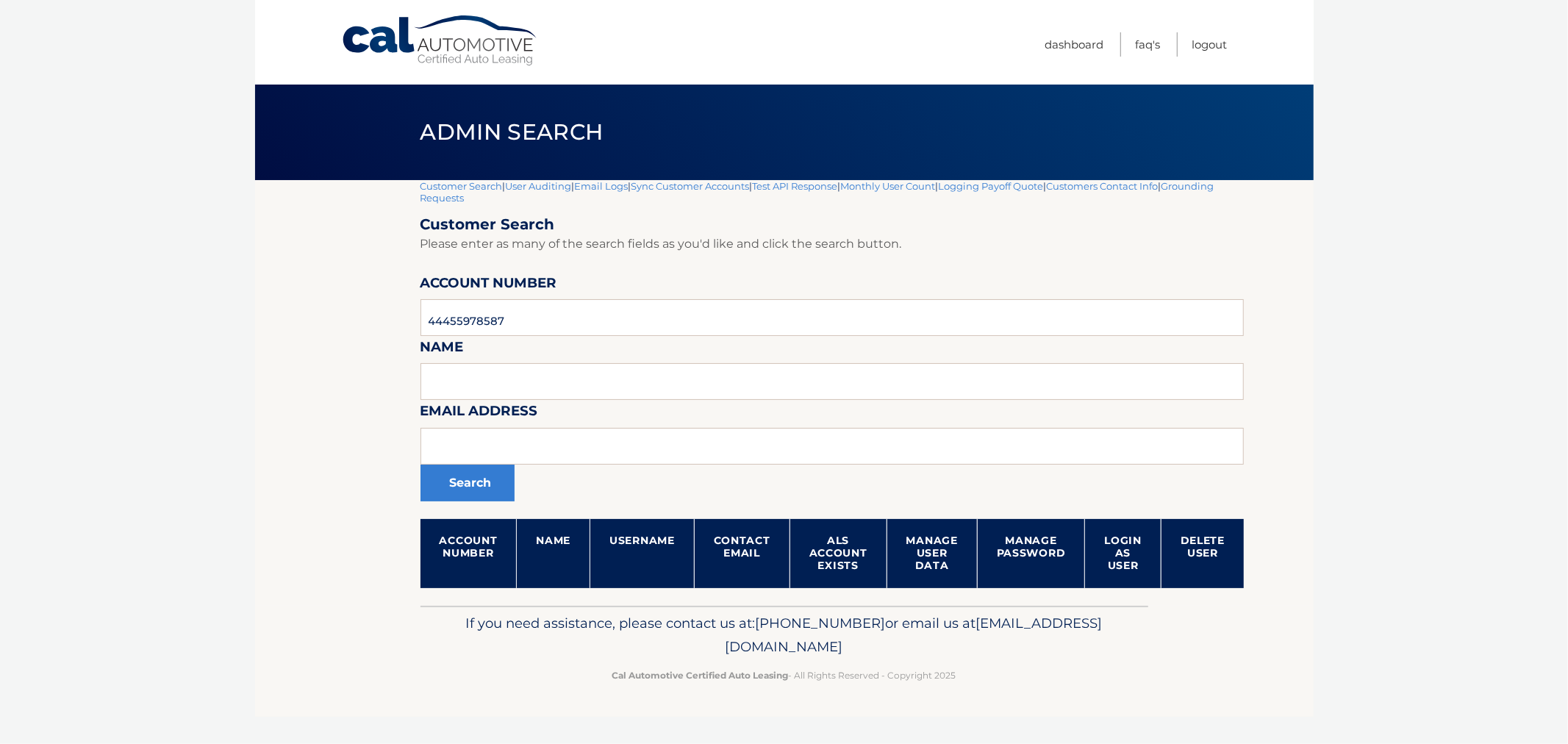
drag, startPoint x: 820, startPoint y: 603, endPoint x: 401, endPoint y: 112, distance: 645.5
click at [401, 112] on div "Cal Automotive Menu Dashboard FAQ's Logout |" at bounding box center [784, 372] width 1058 height 744
click at [401, 112] on div "Admin Search" at bounding box center [784, 132] width 1058 height 96
drag, startPoint x: 401, startPoint y: 112, endPoint x: 979, endPoint y: 706, distance: 828.8
click at [974, 704] on div "Cal Automotive Menu Dashboard FAQ's Logout |" at bounding box center [784, 372] width 1058 height 744
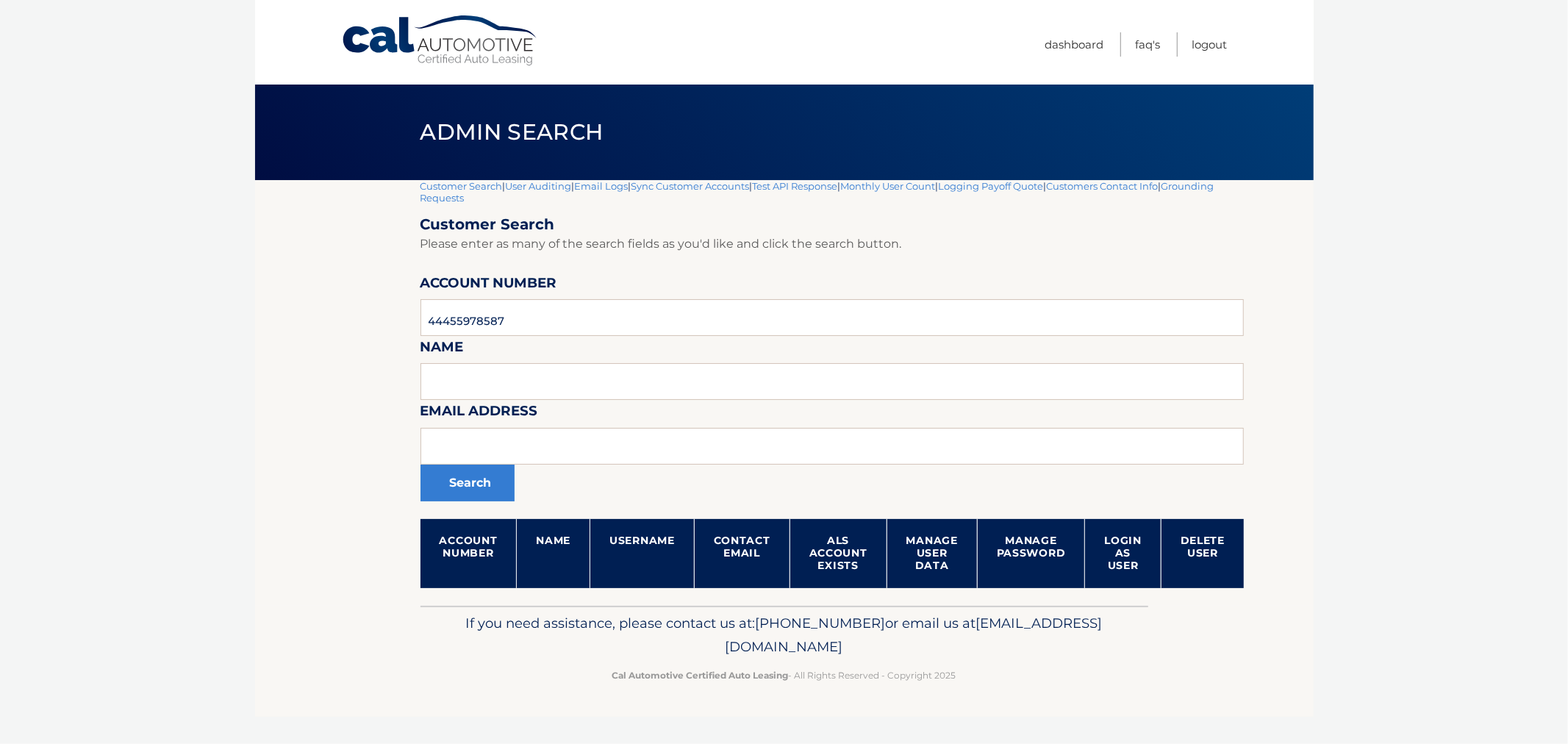
click at [982, 706] on footer "If you need assistance, please contact us at: [PHONE_NUMBER] or email us at [EM…" at bounding box center [784, 661] width 1058 height 111
click at [576, 379] on input "text" at bounding box center [832, 381] width 824 height 37
click at [542, 319] on input "44455978587" at bounding box center [832, 317] width 824 height 37
click at [575, 443] on input "text" at bounding box center [832, 446] width 824 height 37
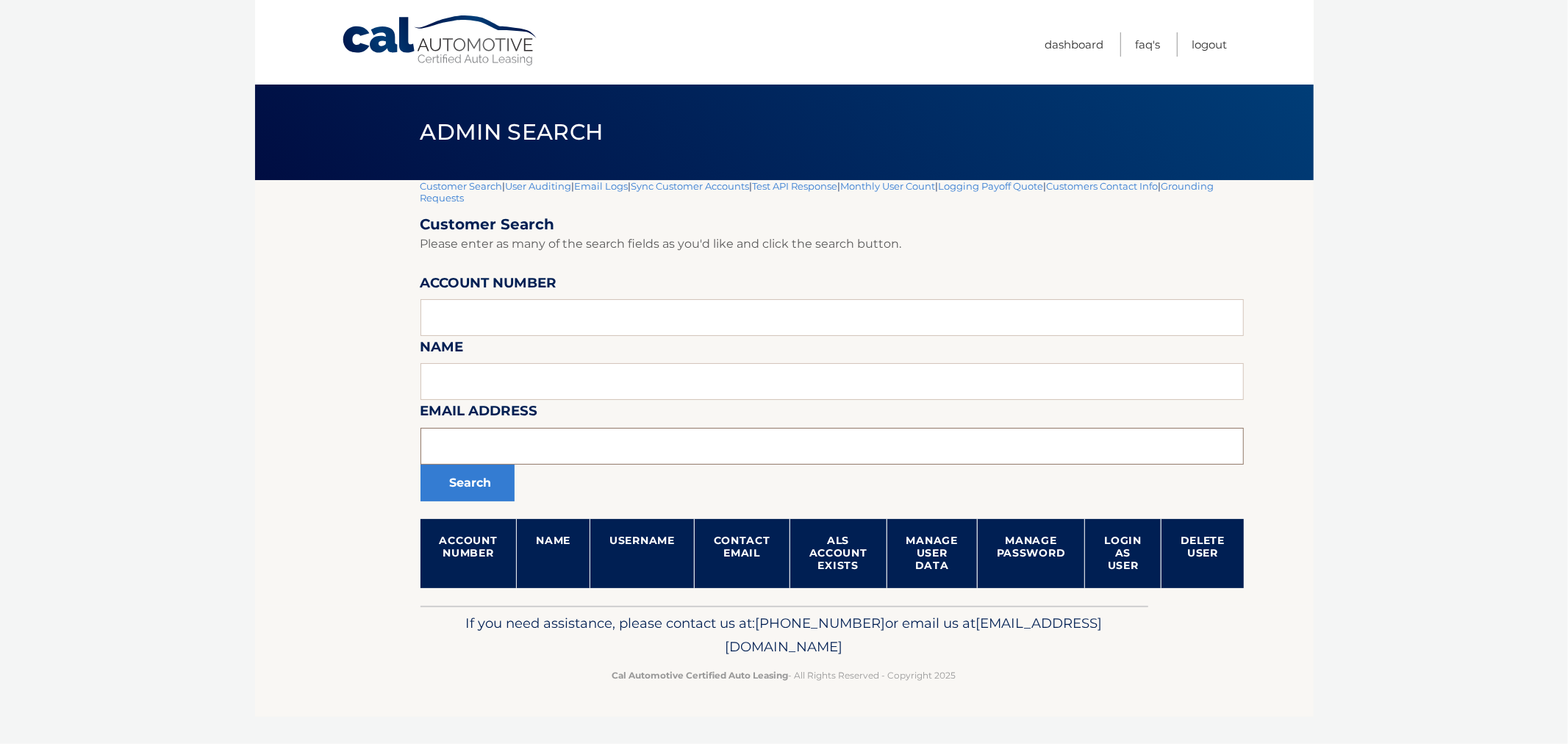
paste input "[PERSON_NAME][EMAIL_ADDRESS][PERSON_NAME][DOMAIN_NAME]"
type input "[PERSON_NAME][EMAIL_ADDRESS][PERSON_NAME][DOMAIN_NAME]"
click at [420, 465] on button "Search" at bounding box center [467, 483] width 94 height 37
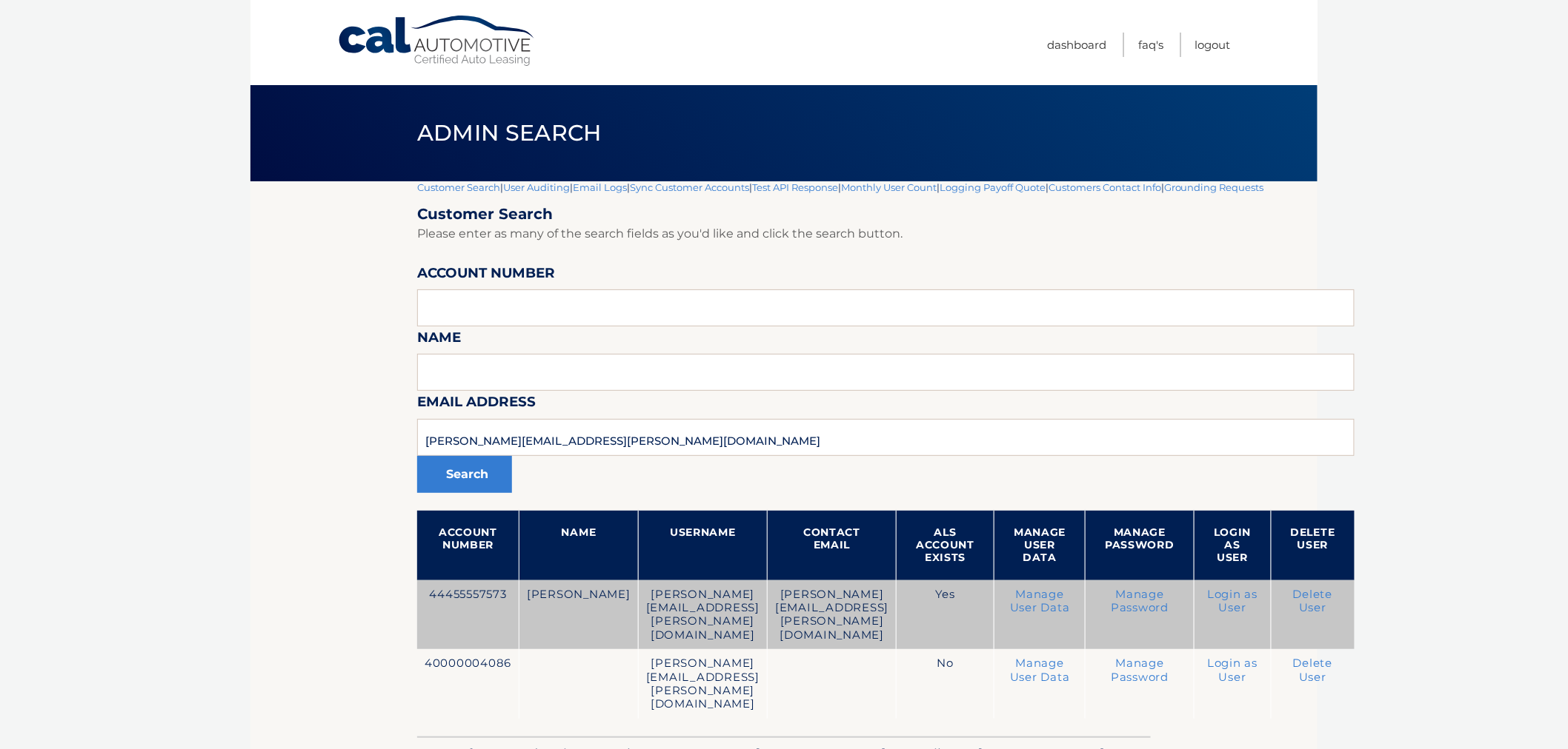
click at [459, 596] on td "44455557573" at bounding box center [467, 615] width 102 height 70
copy td "44455557573"
